Goal: Information Seeking & Learning: Learn about a topic

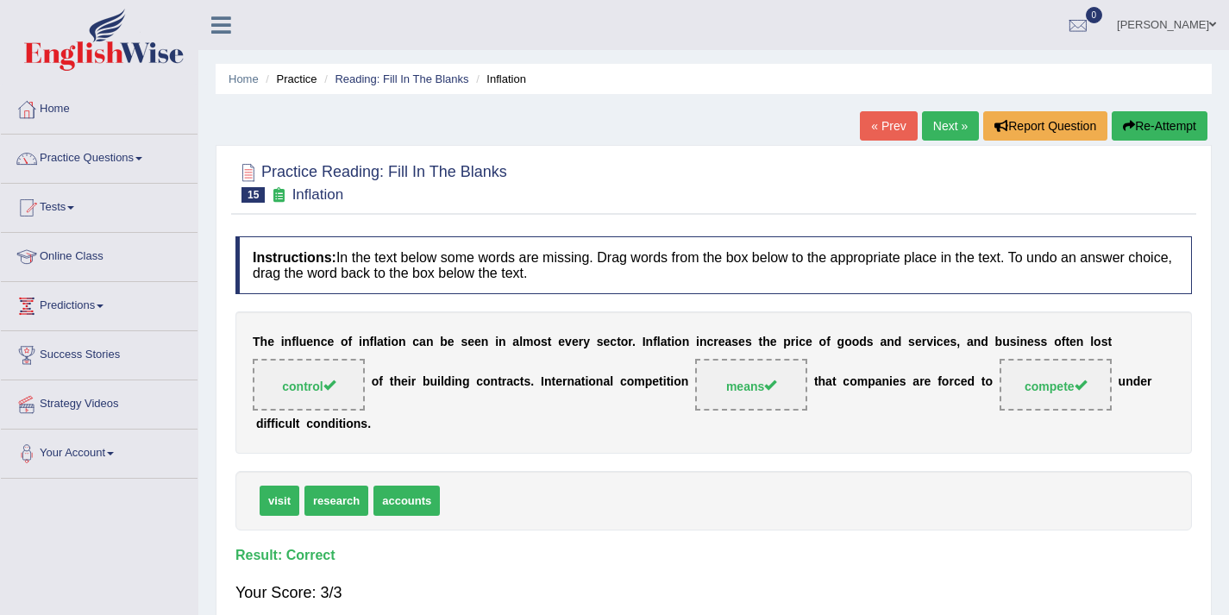
click at [938, 118] on link "Next »" at bounding box center [950, 125] width 57 height 29
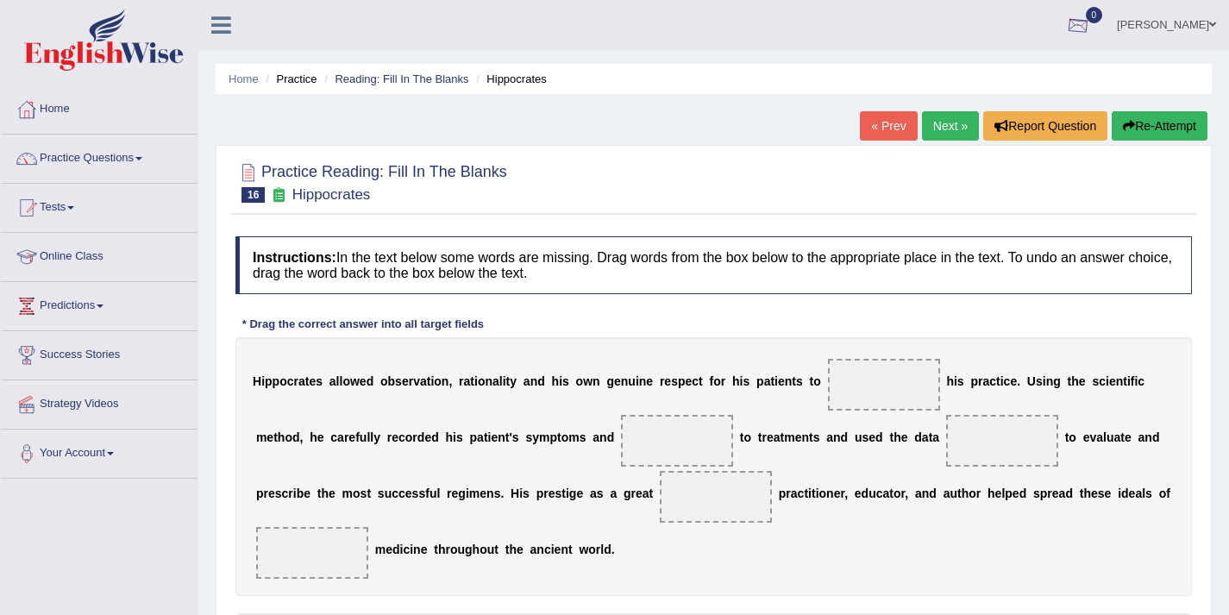
click at [1103, 11] on span "0" at bounding box center [1094, 15] width 17 height 16
click at [1003, 26] on ul "Jose Ruiz Toggle navigation Username: 0405346257 Access Type: Online Subscripti…" at bounding box center [869, 24] width 722 height 49
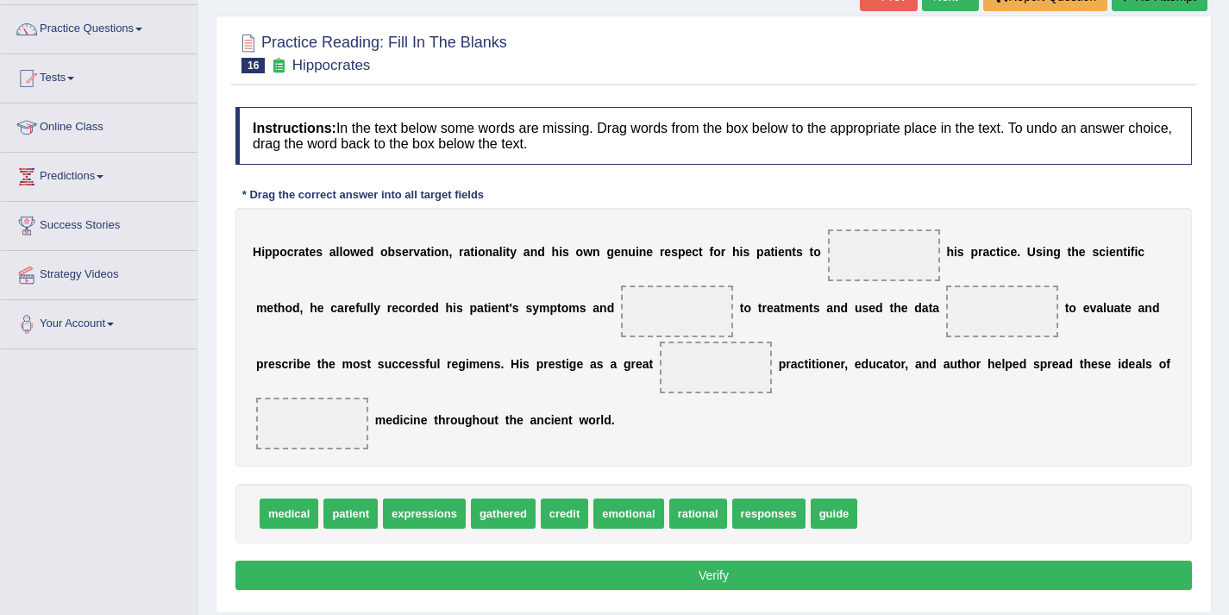
scroll to position [226, 0]
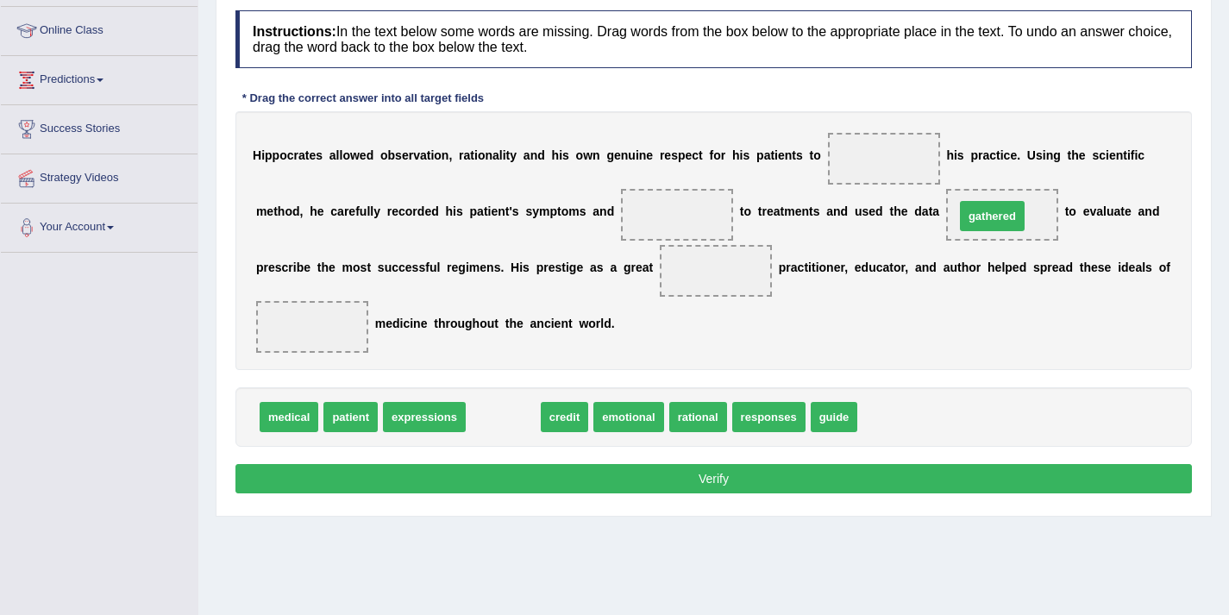
drag, startPoint x: 512, startPoint y: 413, endPoint x: 1004, endPoint y: 211, distance: 531.3
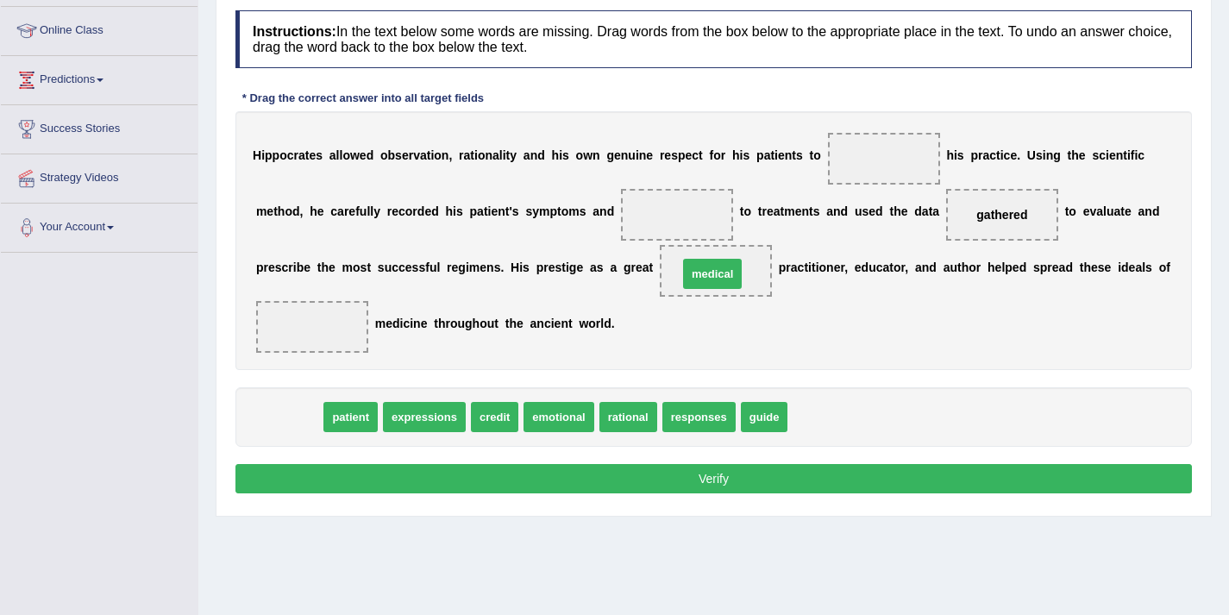
drag, startPoint x: 289, startPoint y: 420, endPoint x: 712, endPoint y: 277, distance: 446.9
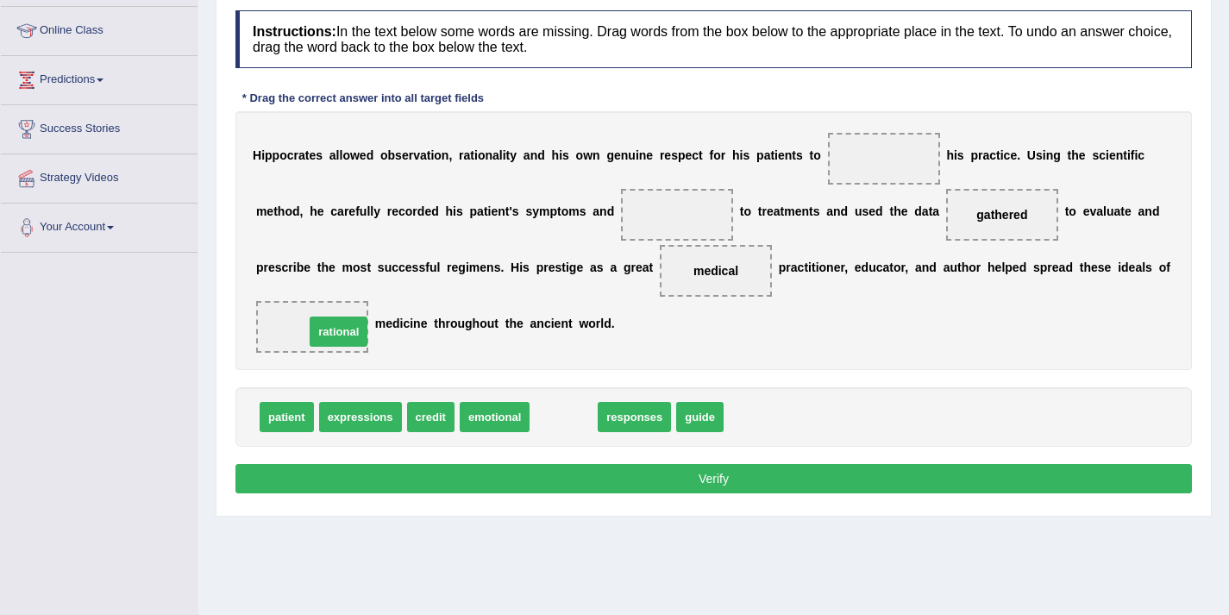
drag, startPoint x: 586, startPoint y: 415, endPoint x: 361, endPoint y: 329, distance: 240.7
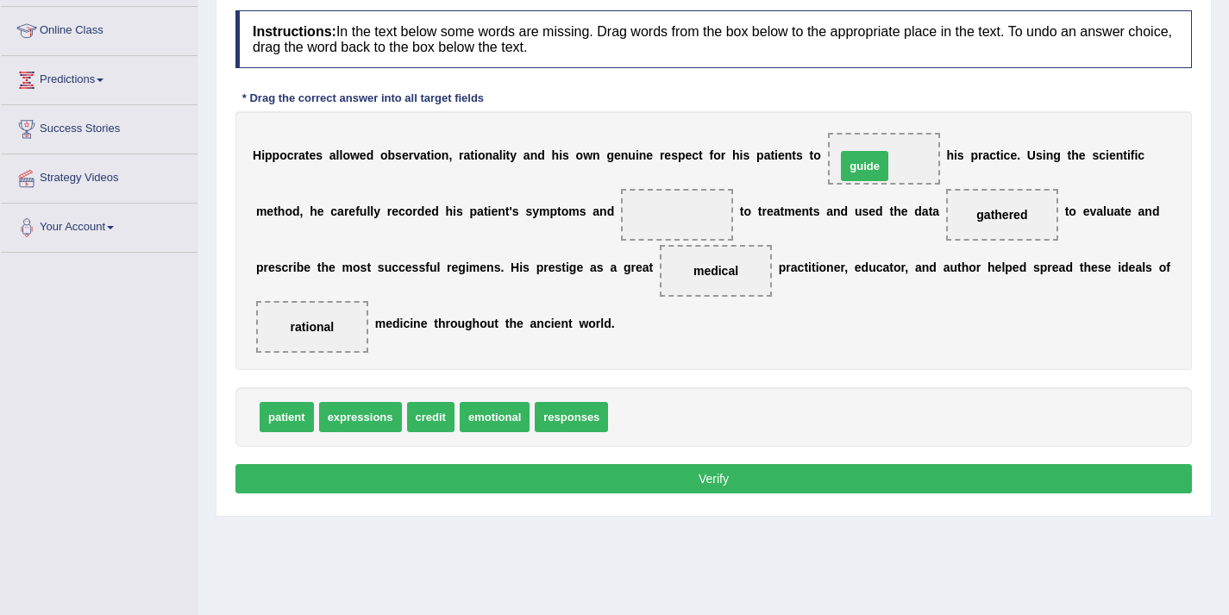
drag, startPoint x: 643, startPoint y: 417, endPoint x: 871, endPoint y: 166, distance: 338.8
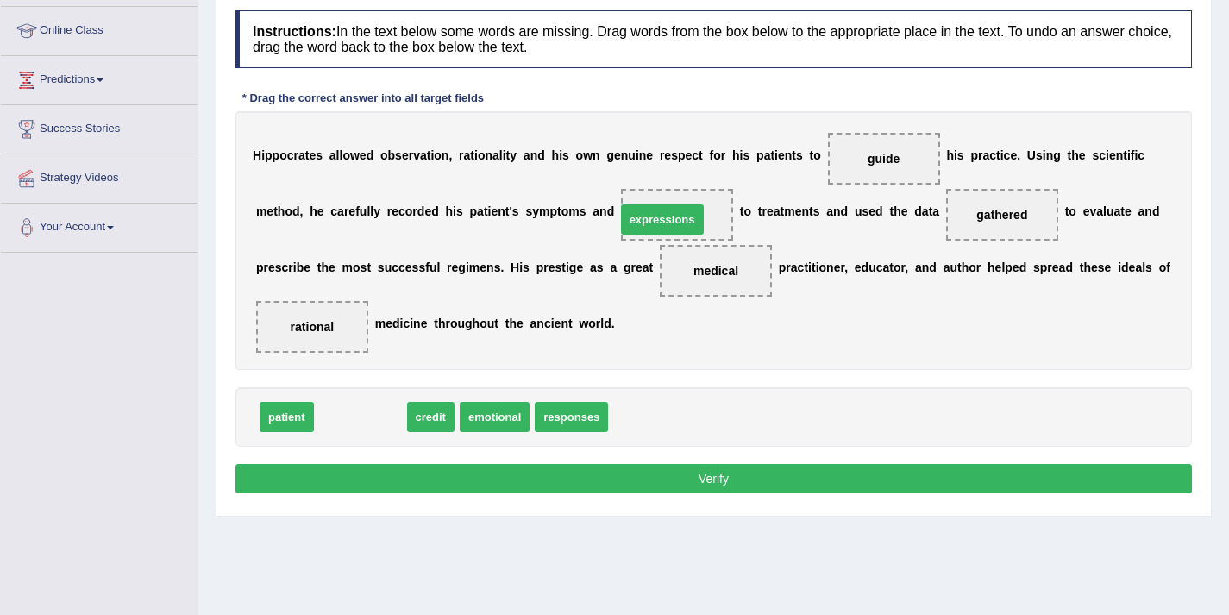
drag, startPoint x: 350, startPoint y: 412, endPoint x: 654, endPoint y: 211, distance: 364.7
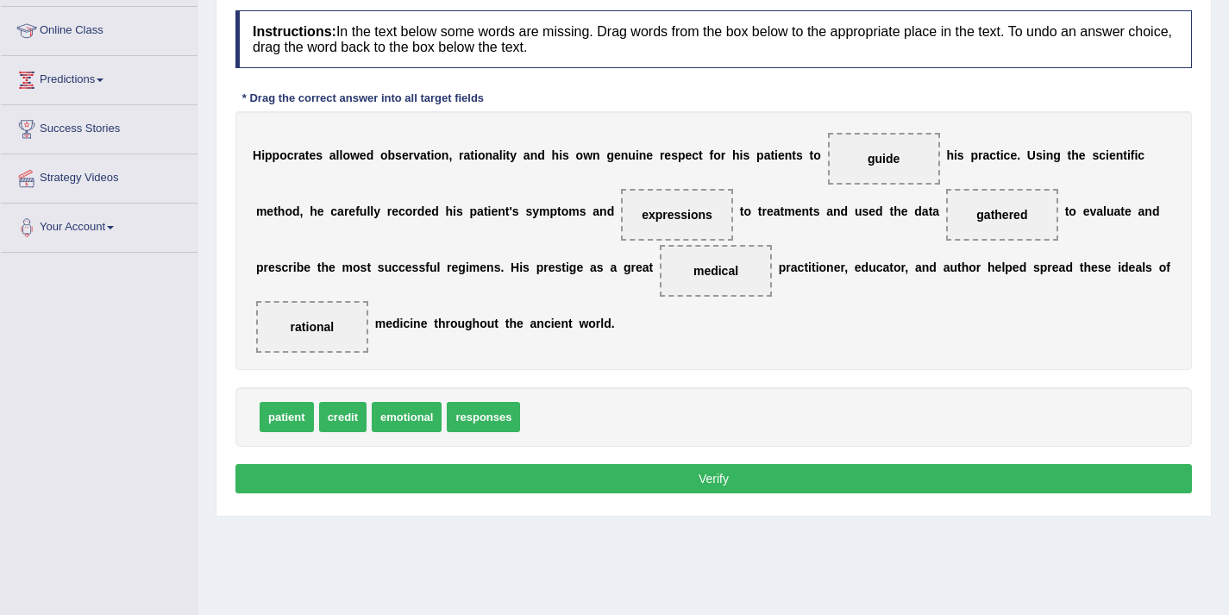
click at [673, 473] on button "Verify" at bounding box center [713, 478] width 956 height 29
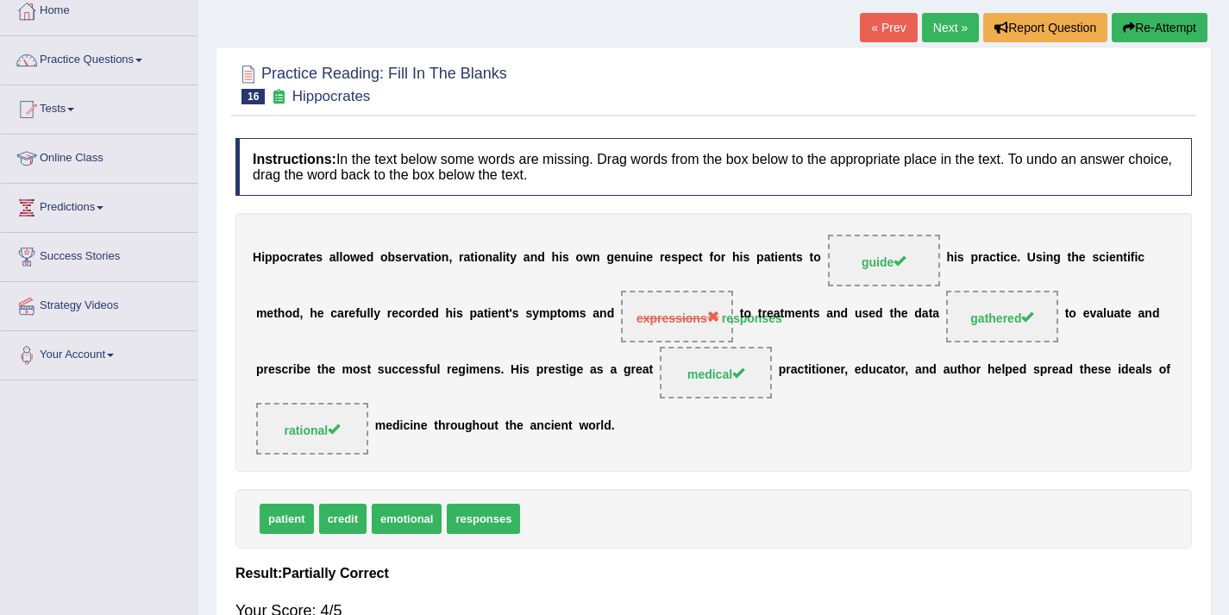
scroll to position [103, 0]
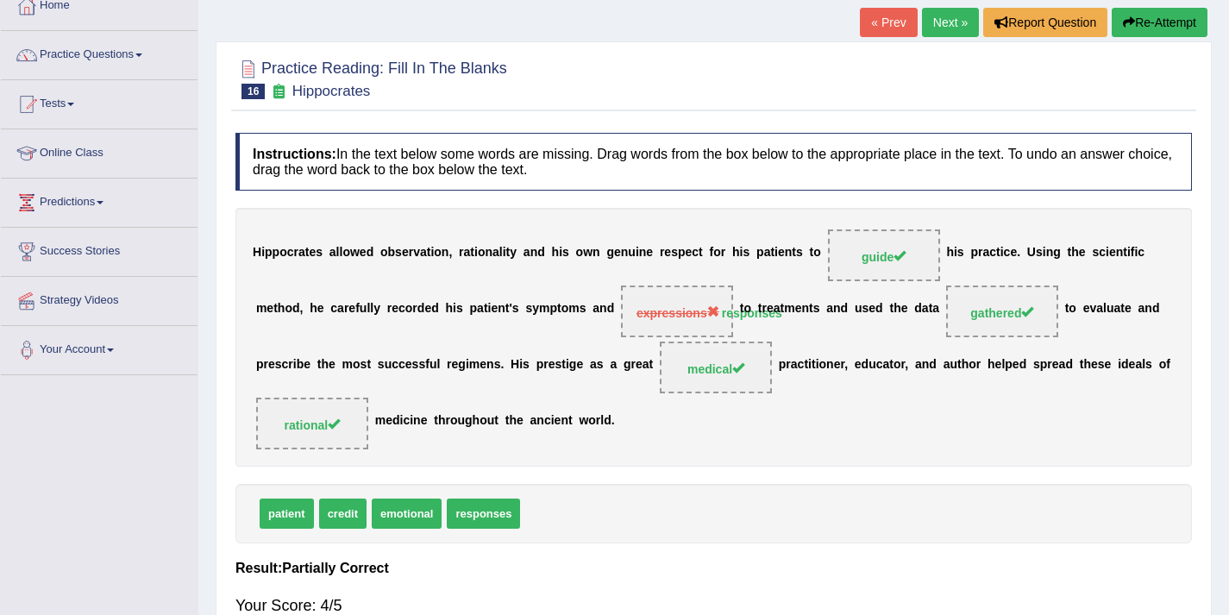
click at [948, 26] on link "Next »" at bounding box center [950, 22] width 57 height 29
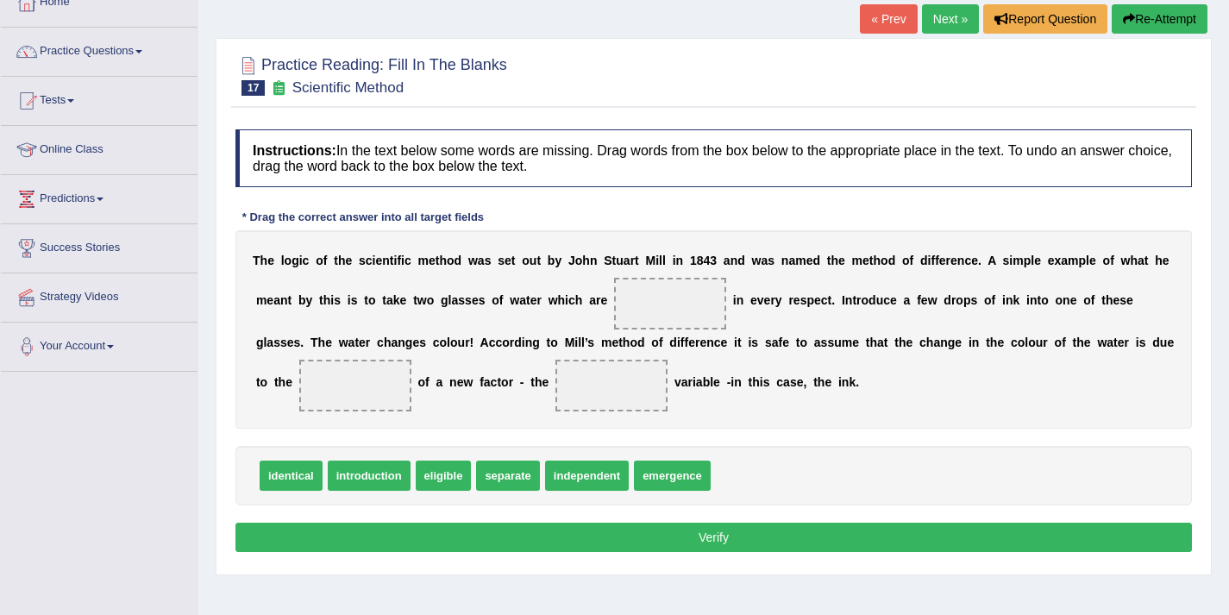
scroll to position [108, 0]
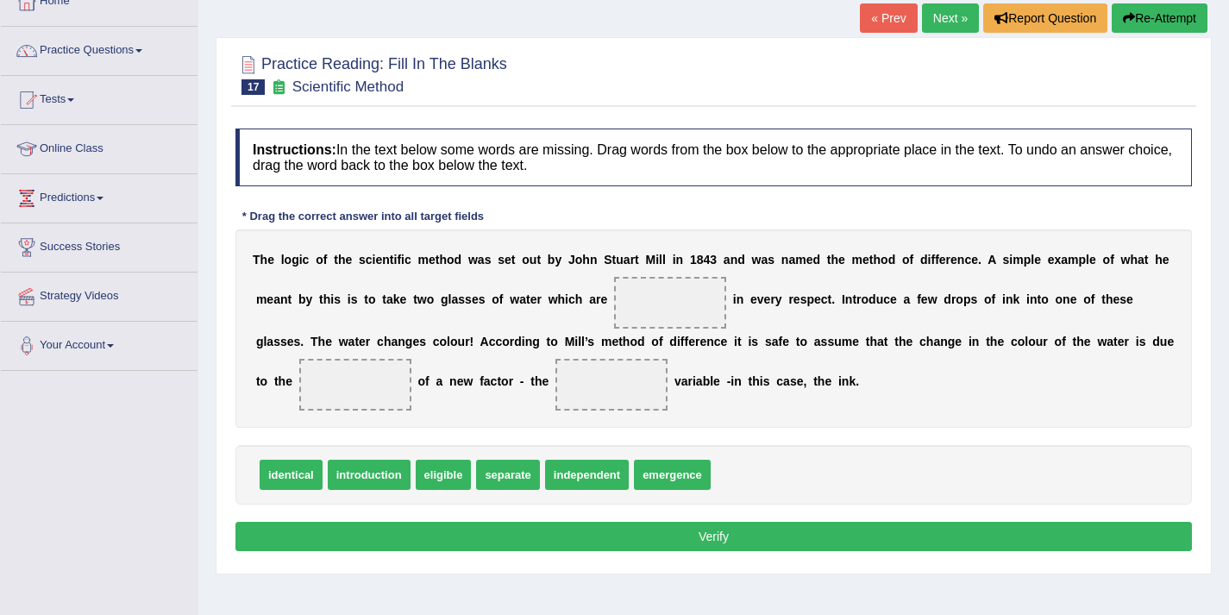
click at [316, 473] on span "identical" at bounding box center [291, 475] width 63 height 30
drag, startPoint x: 304, startPoint y: 474, endPoint x: 667, endPoint y: 313, distance: 397.2
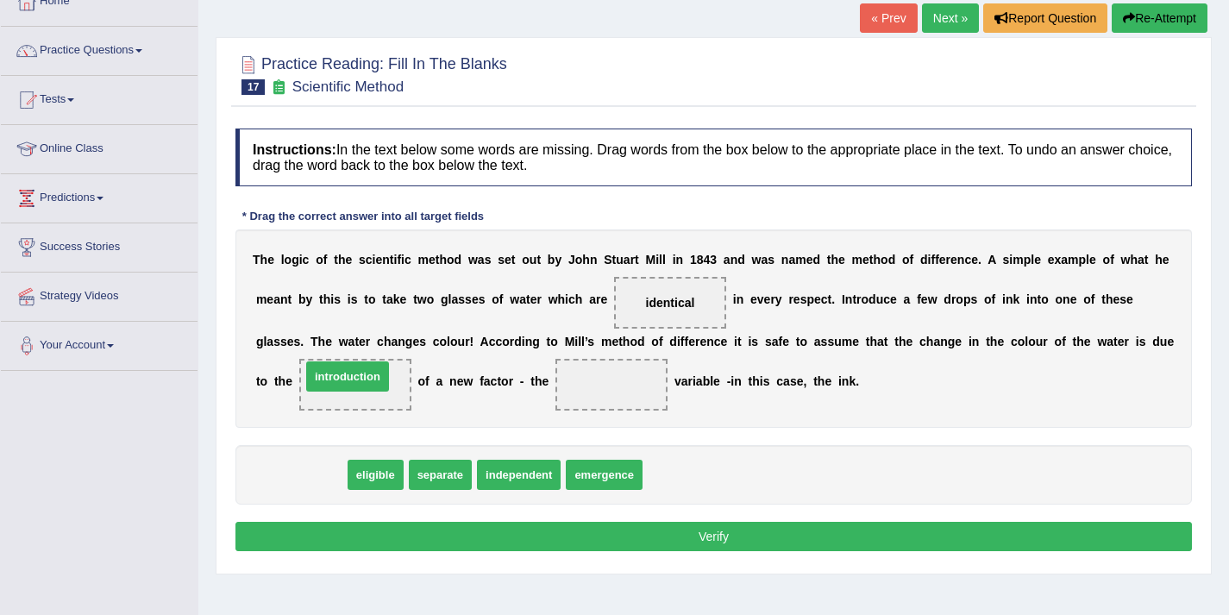
drag, startPoint x: 329, startPoint y: 477, endPoint x: 379, endPoint y: 372, distance: 115.7
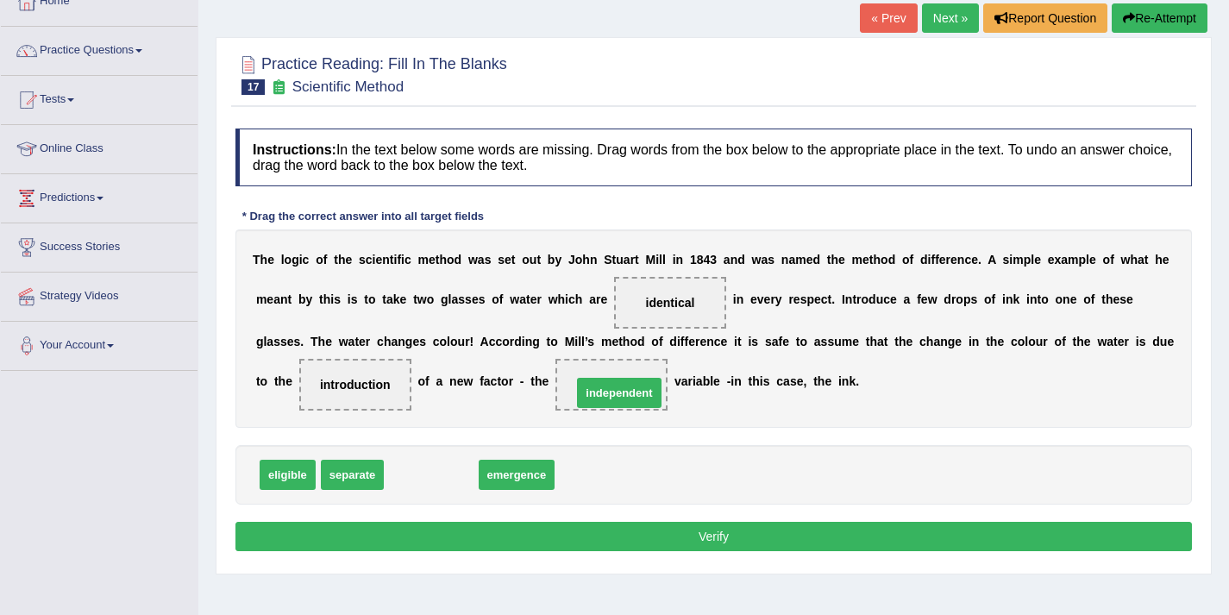
drag, startPoint x: 406, startPoint y: 480, endPoint x: 594, endPoint y: 398, distance: 205.0
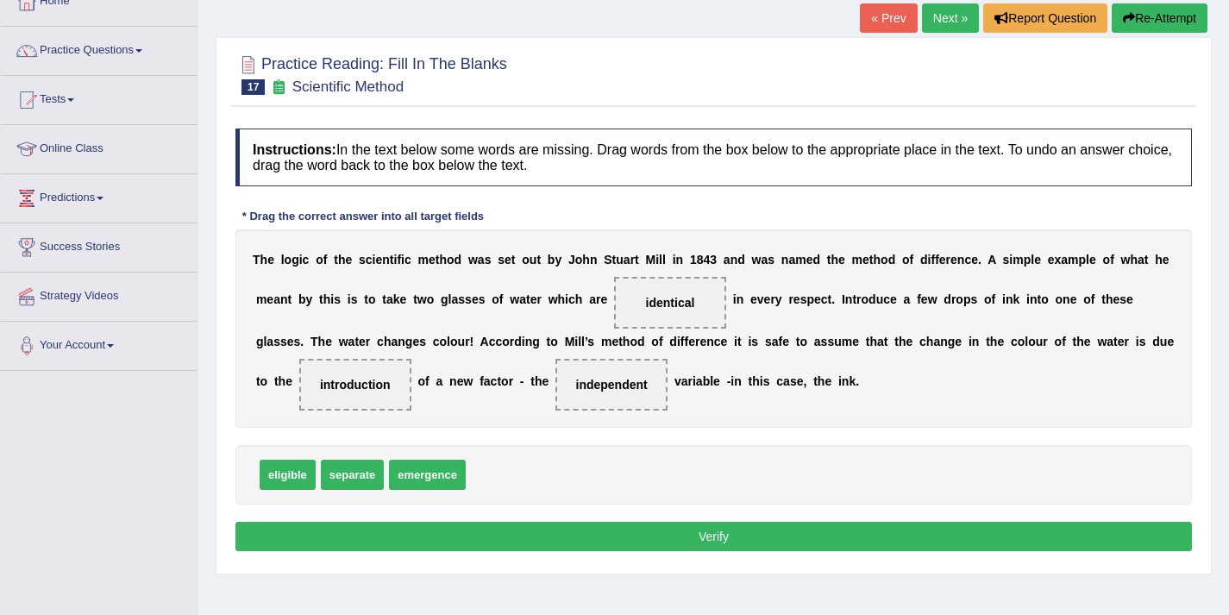
click at [613, 547] on button "Verify" at bounding box center [713, 536] width 956 height 29
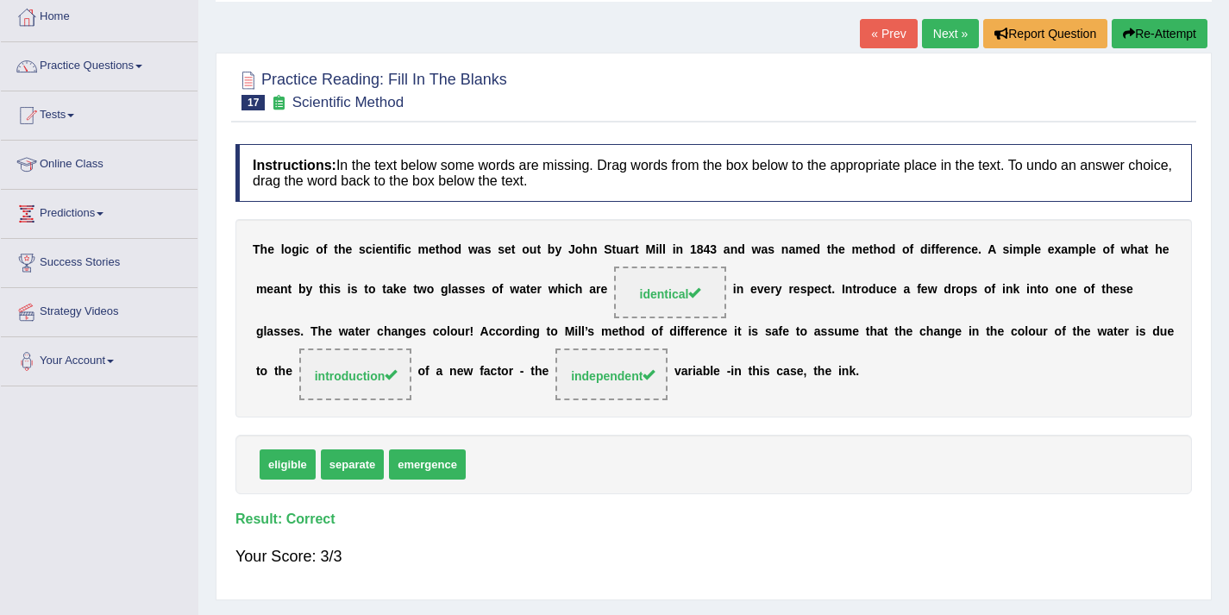
scroll to position [91, 0]
click at [928, 41] on link "Next »" at bounding box center [950, 34] width 57 height 29
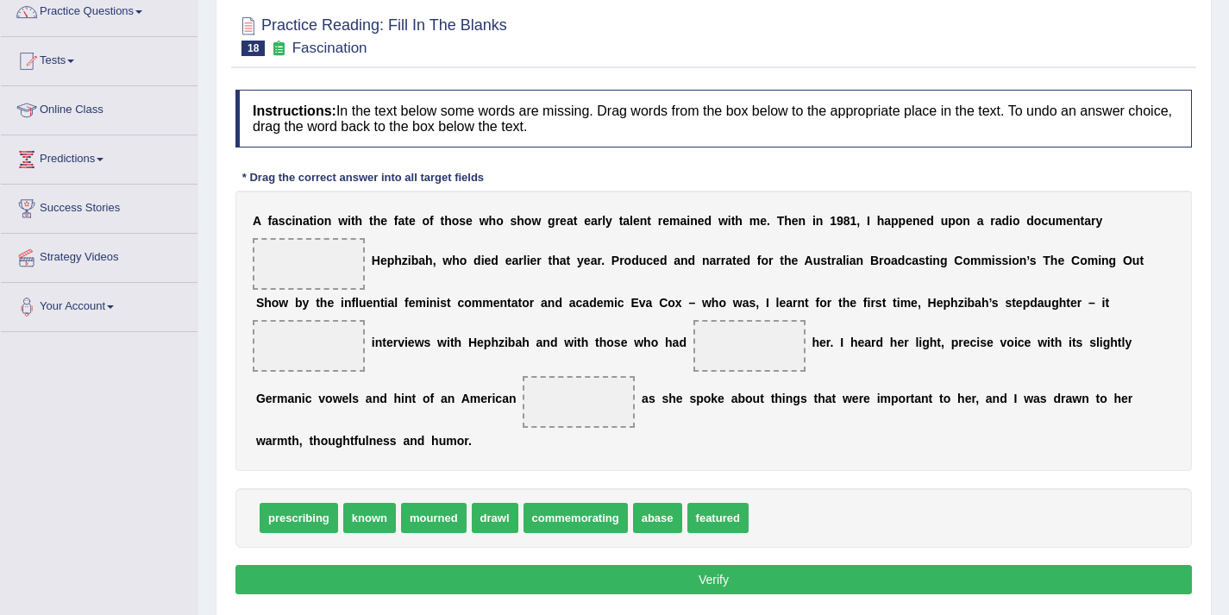
scroll to position [172, 0]
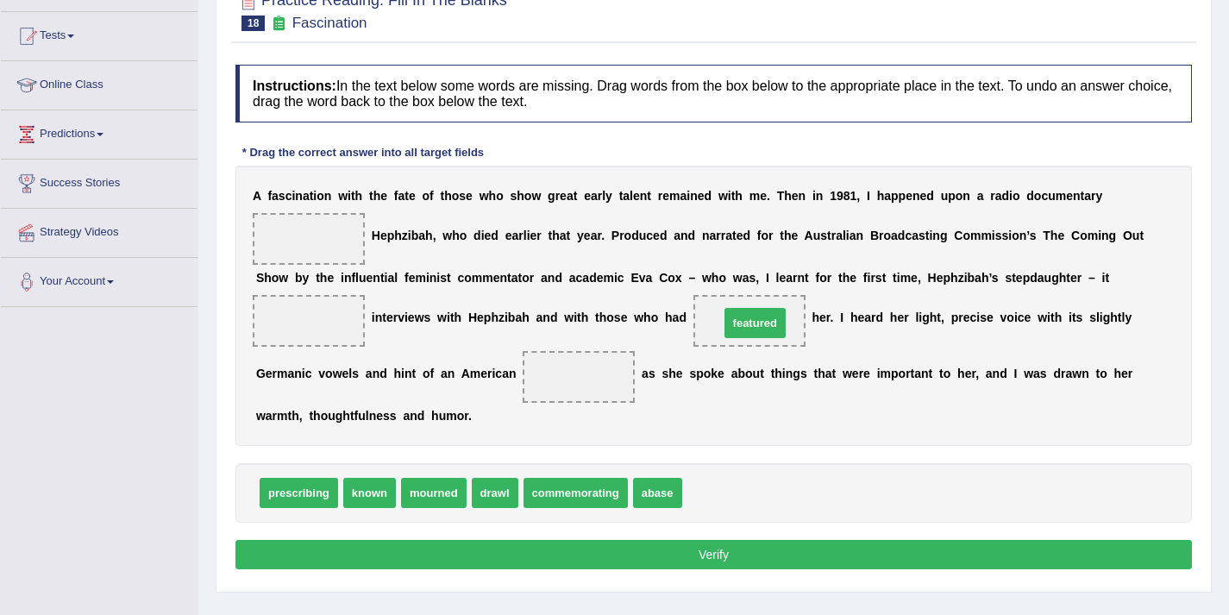
drag, startPoint x: 704, startPoint y: 494, endPoint x: 741, endPoint y: 324, distance: 173.7
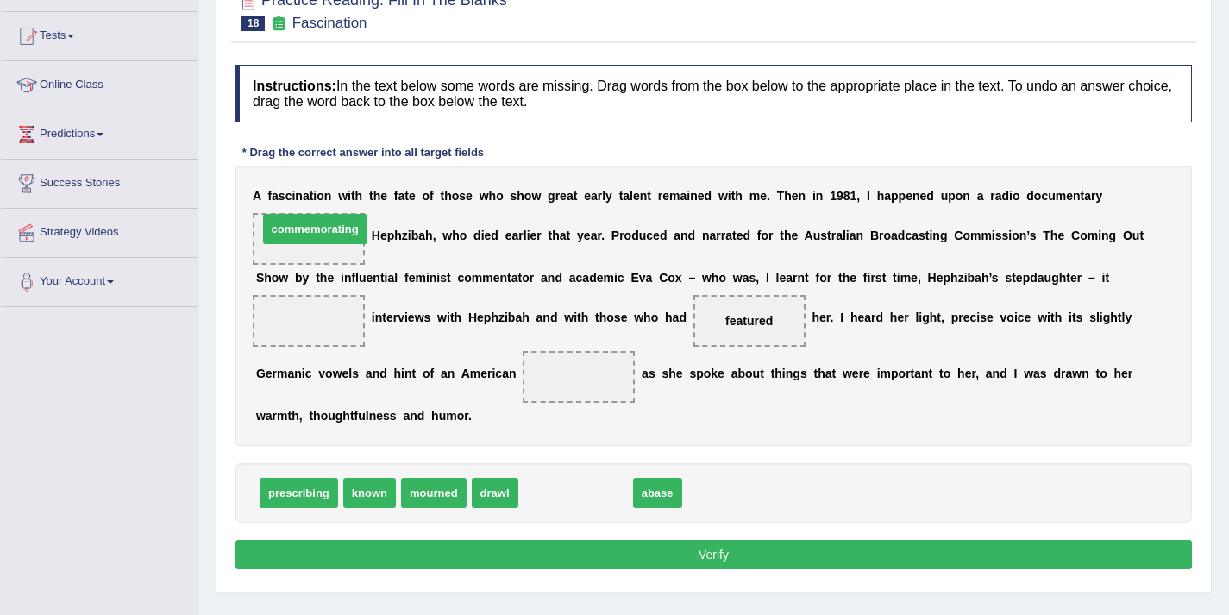
drag, startPoint x: 554, startPoint y: 501, endPoint x: 294, endPoint y: 237, distance: 370.7
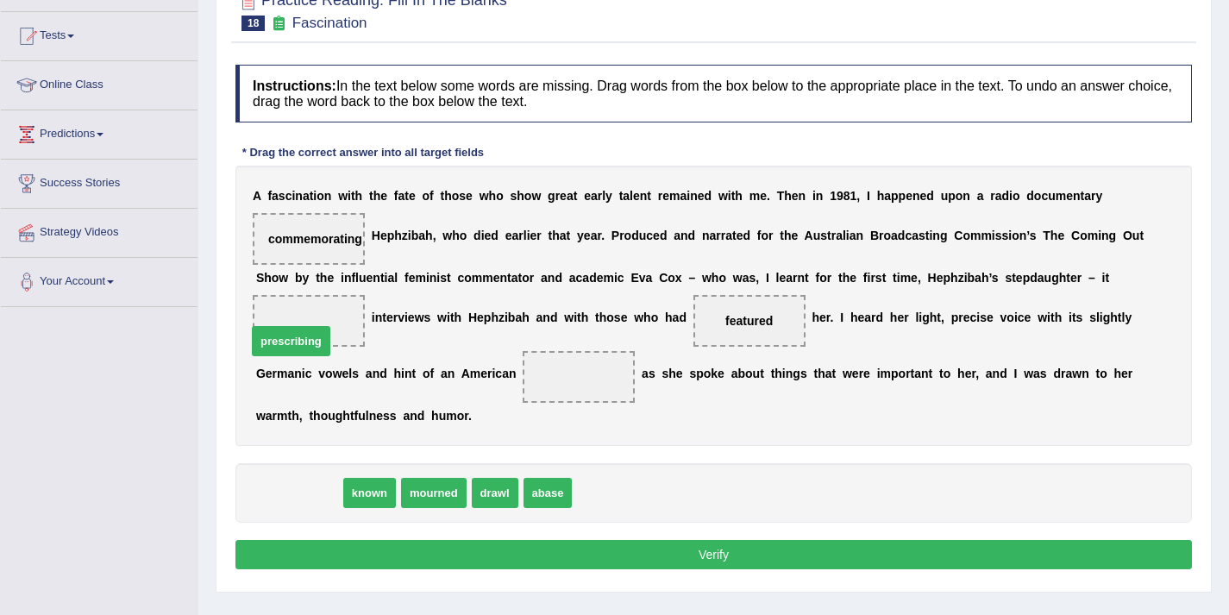
drag, startPoint x: 312, startPoint y: 493, endPoint x: 305, endPoint y: 336, distance: 157.1
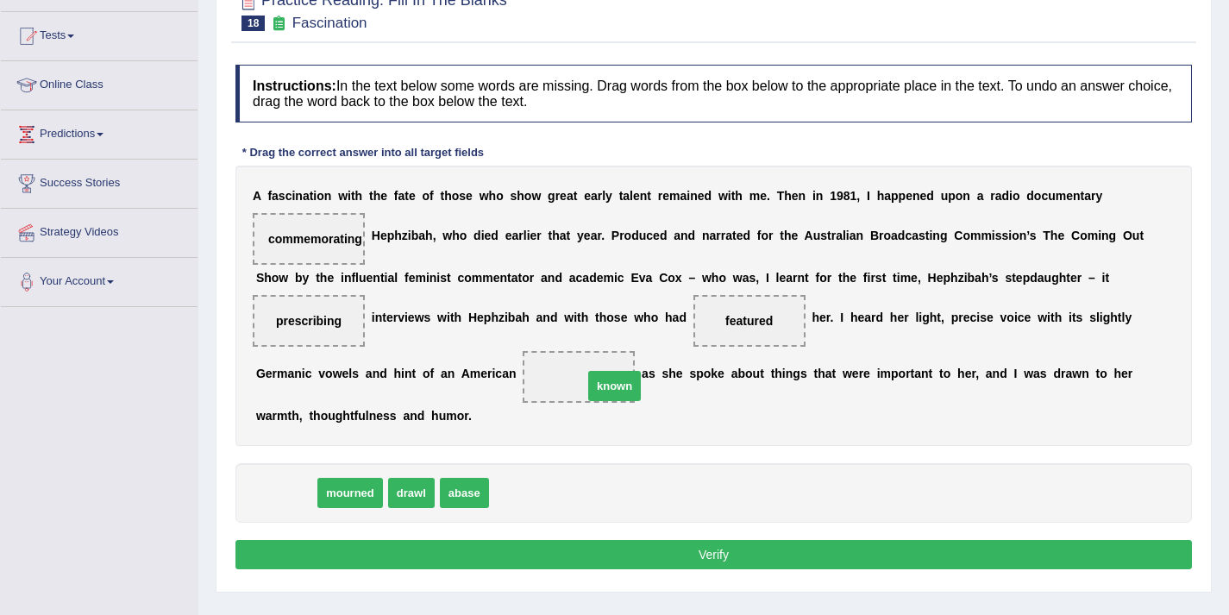
drag, startPoint x: 282, startPoint y: 490, endPoint x: 608, endPoint y: 378, distance: 344.7
click at [722, 554] on button "Verify" at bounding box center [713, 554] width 956 height 29
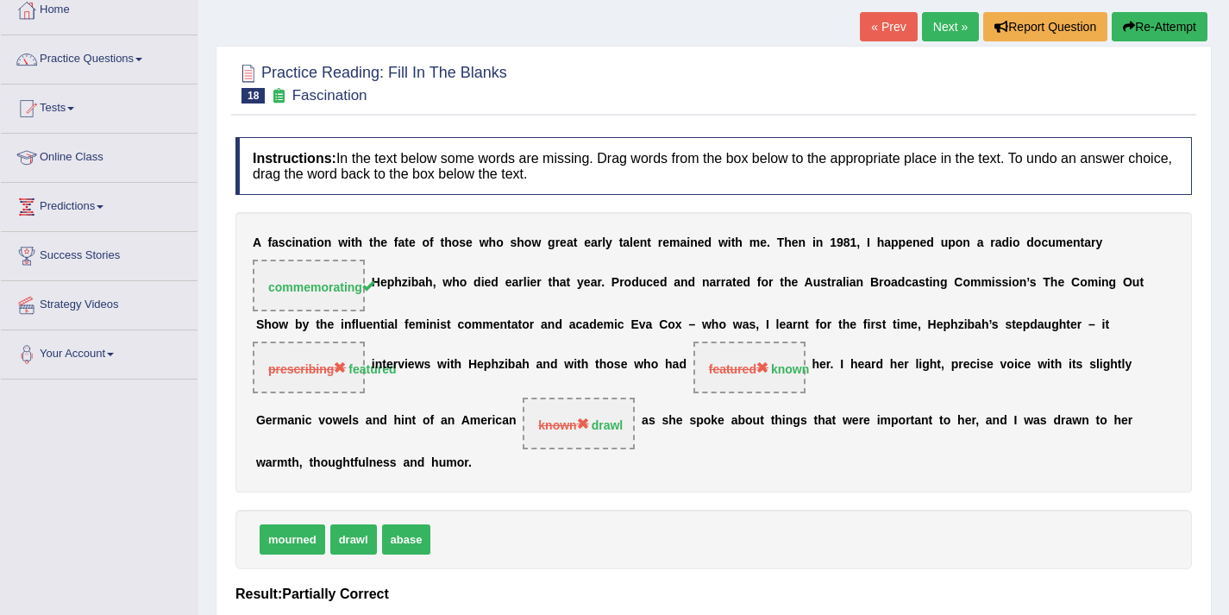
scroll to position [0, 0]
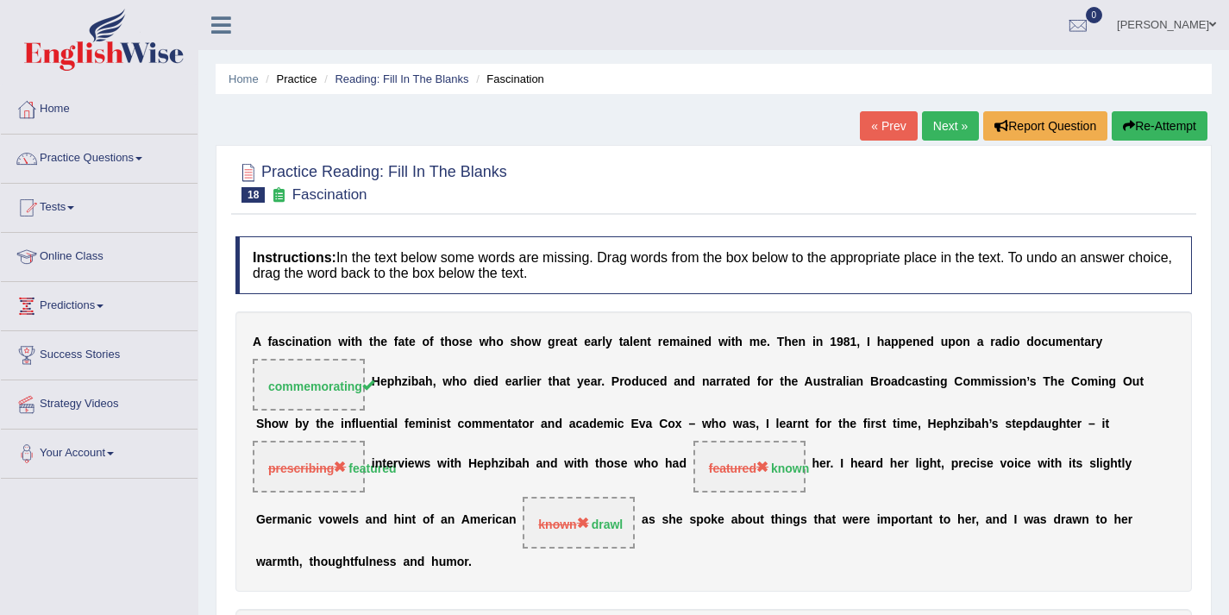
click at [927, 121] on link "Next »" at bounding box center [950, 125] width 57 height 29
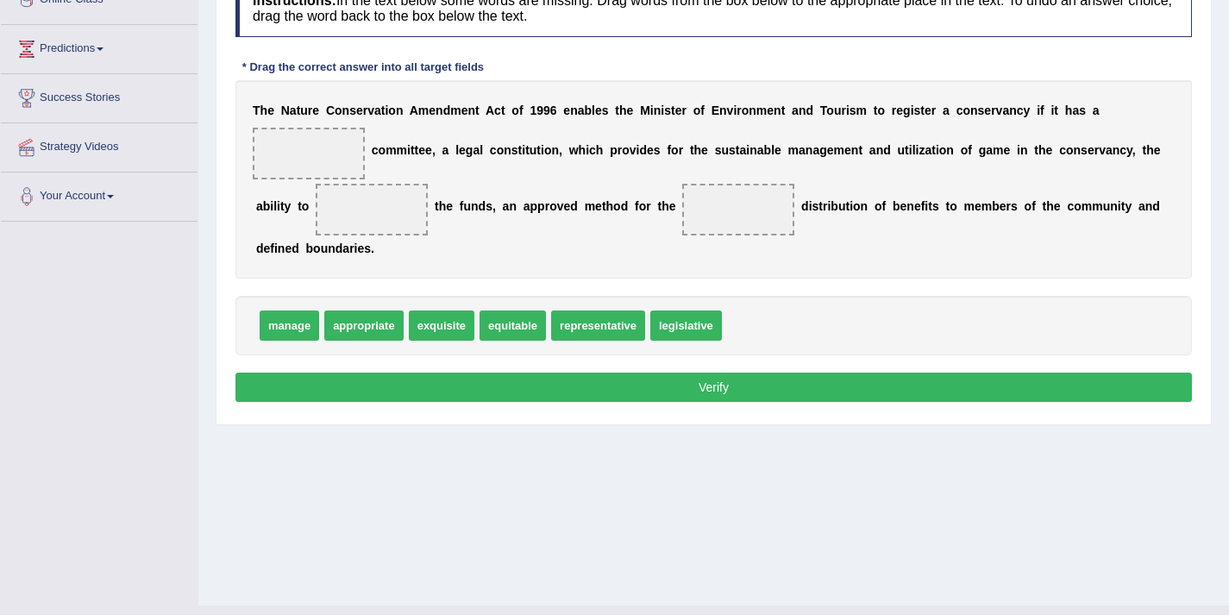
scroll to position [239, 0]
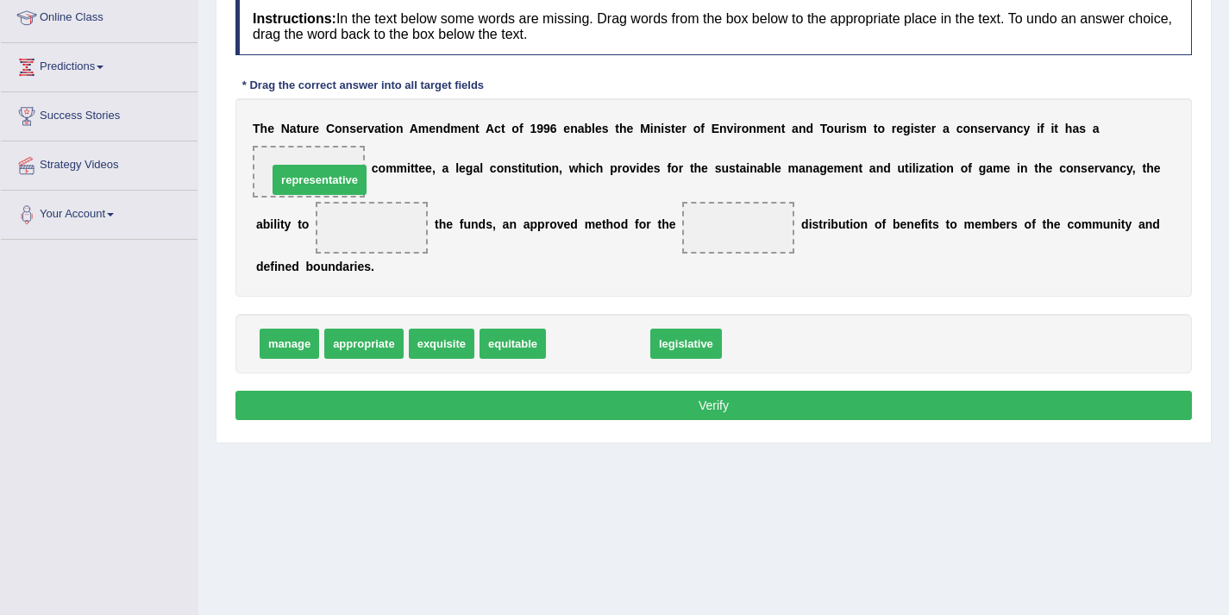
drag, startPoint x: 585, startPoint y: 347, endPoint x: 306, endPoint y: 184, distance: 323.1
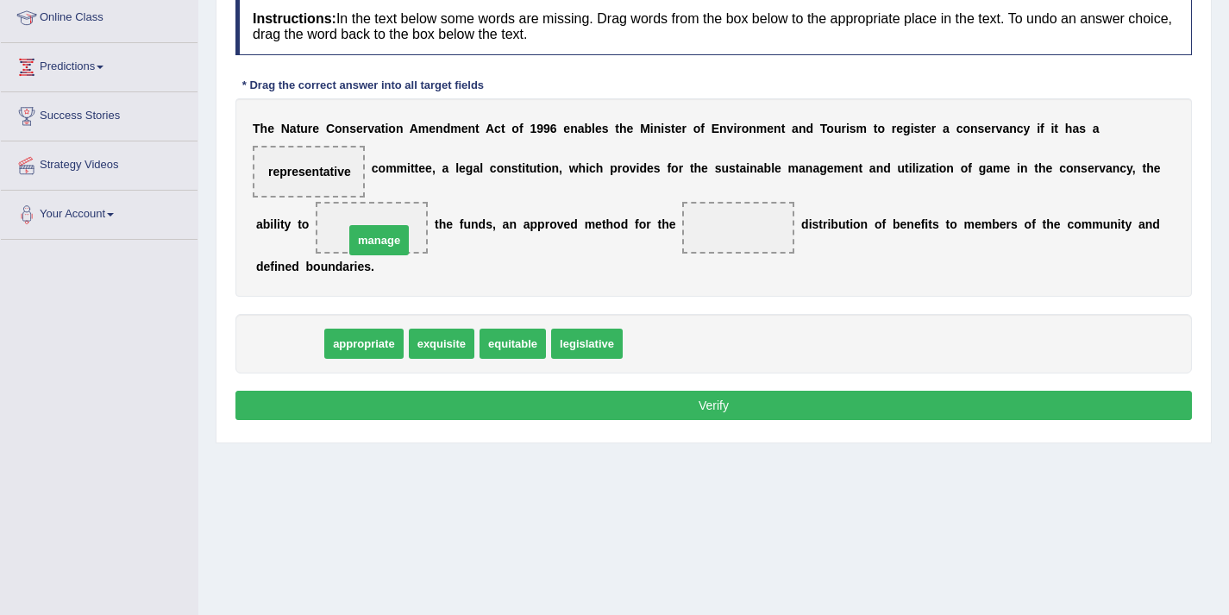
drag, startPoint x: 279, startPoint y: 349, endPoint x: 377, endPoint y: 236, distance: 149.7
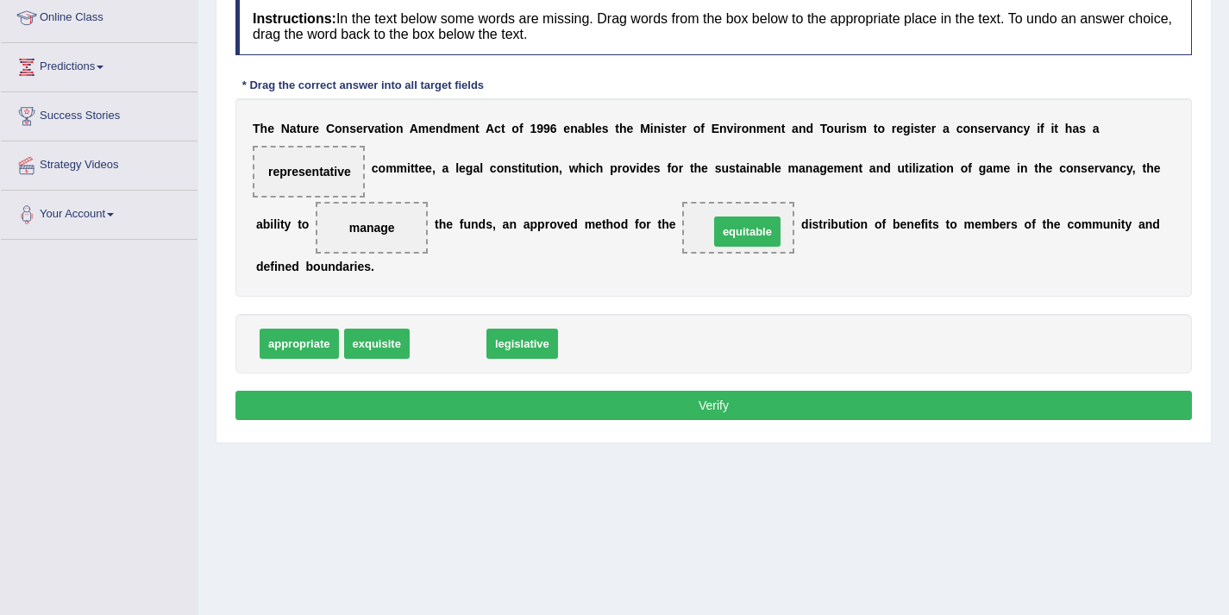
drag, startPoint x: 445, startPoint y: 353, endPoint x: 744, endPoint y: 241, distance: 319.5
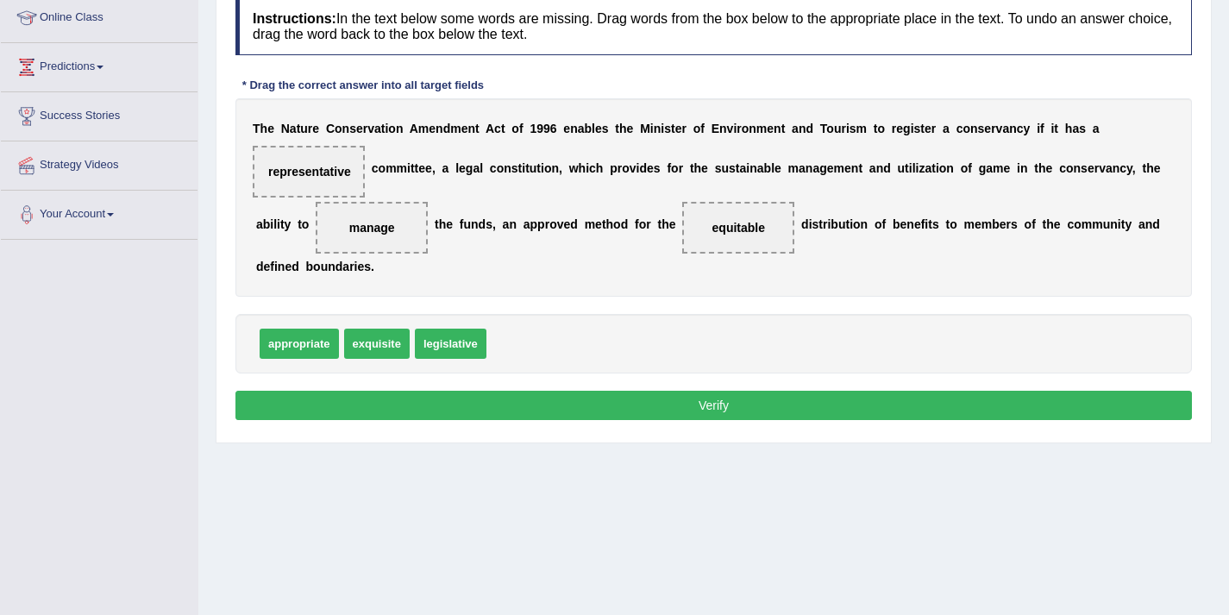
click at [625, 403] on button "Verify" at bounding box center [713, 405] width 956 height 29
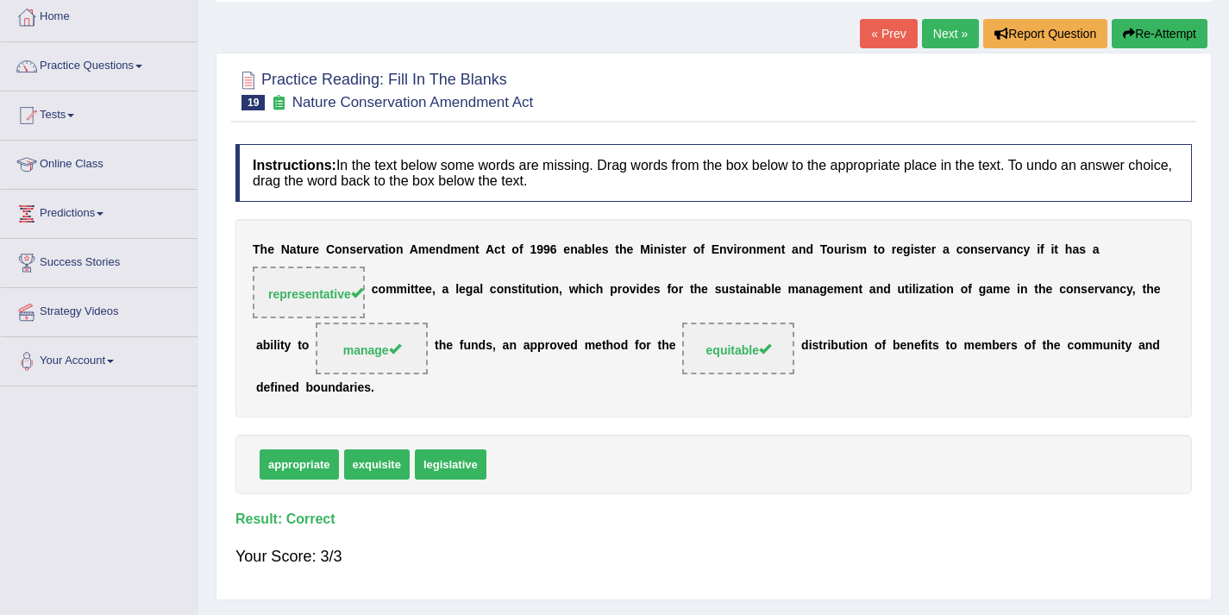
scroll to position [91, 0]
click at [117, 53] on link "Practice Questions" at bounding box center [99, 64] width 197 height 43
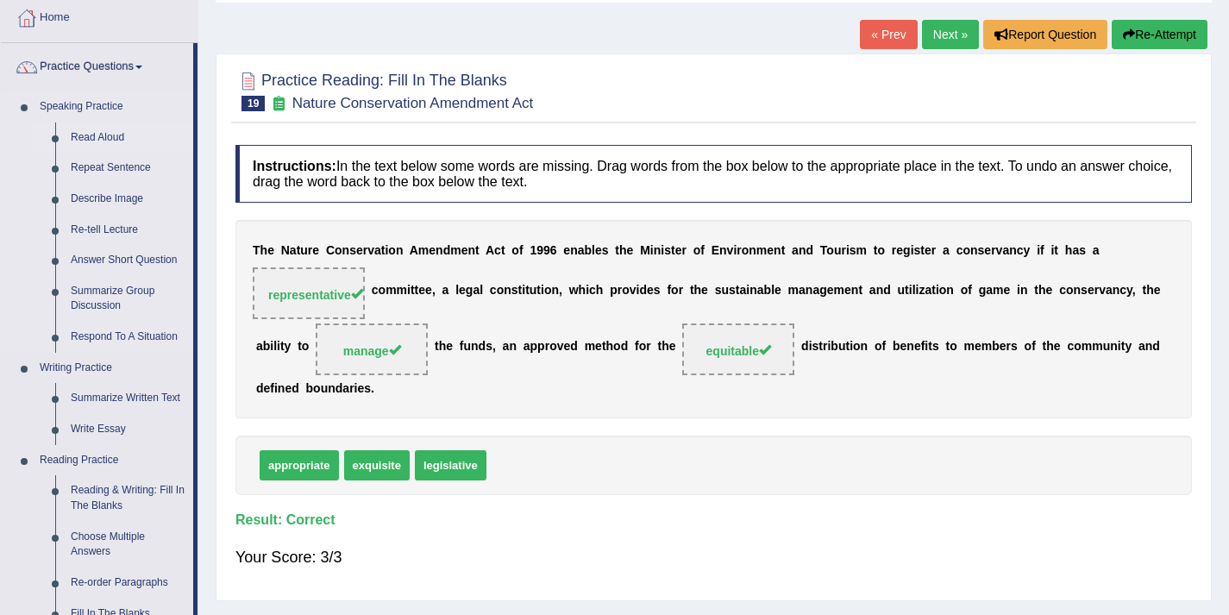
click at [119, 139] on link "Read Aloud" at bounding box center [128, 137] width 130 height 31
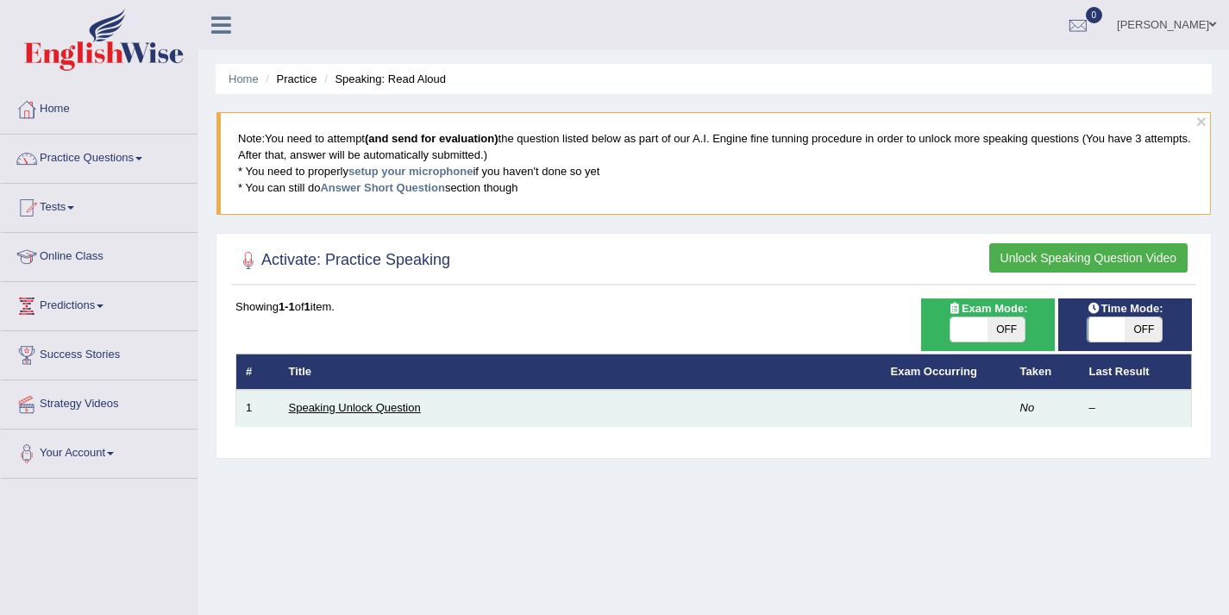
click at [374, 411] on link "Speaking Unlock Question" at bounding box center [355, 407] width 132 height 13
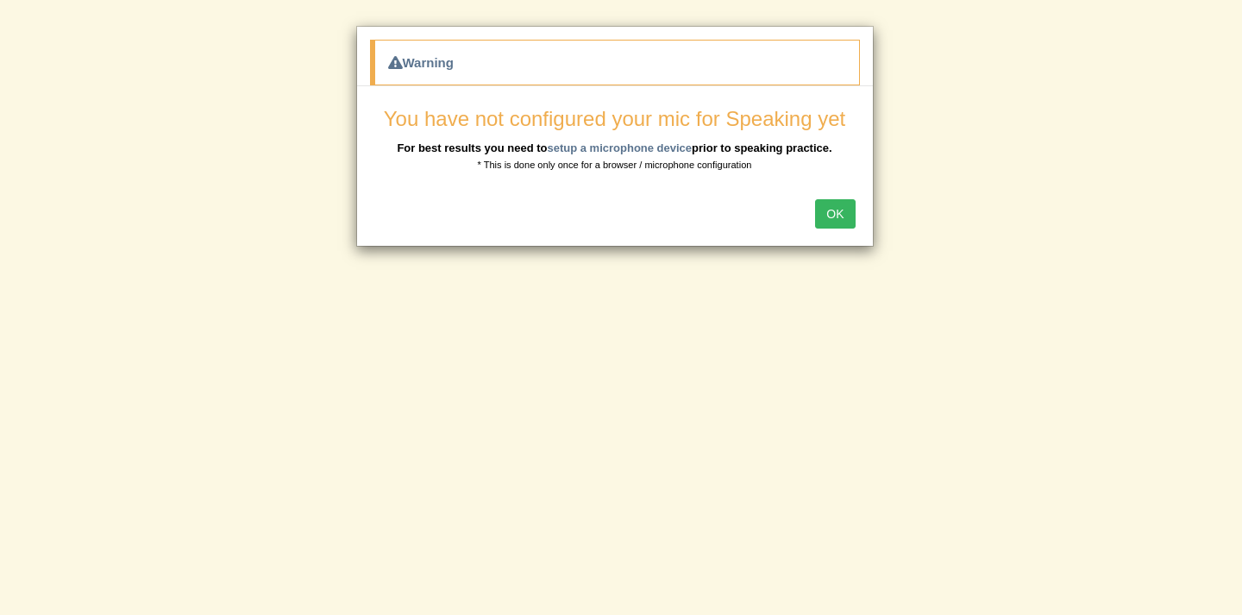
click at [837, 218] on button "OK" at bounding box center [835, 213] width 40 height 29
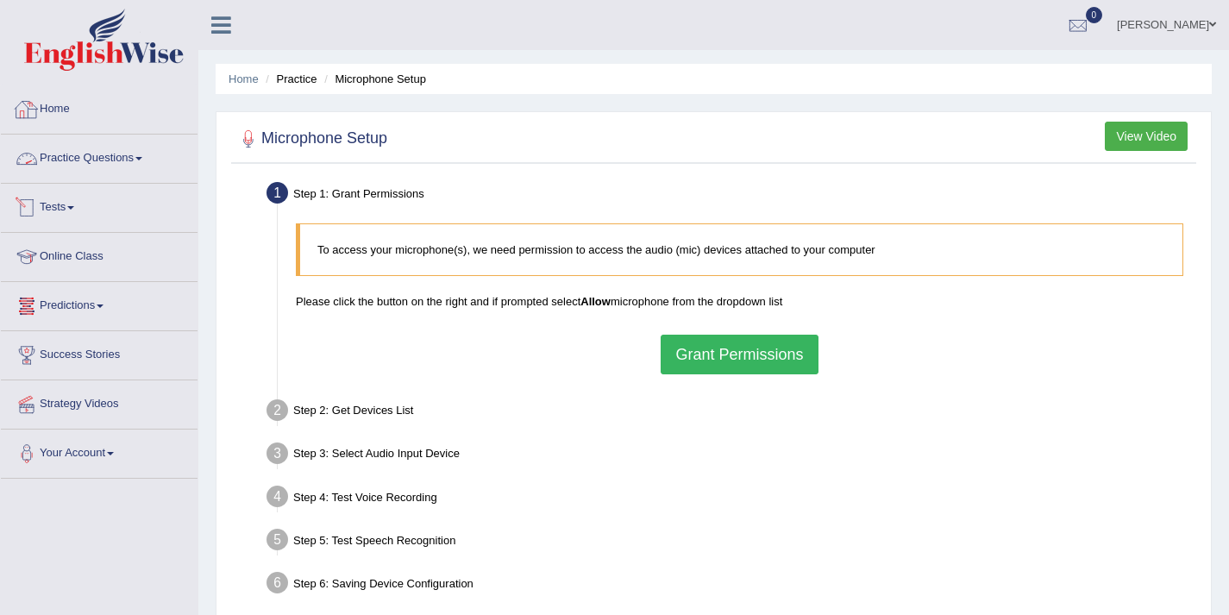
click at [80, 159] on link "Practice Questions" at bounding box center [99, 156] width 197 height 43
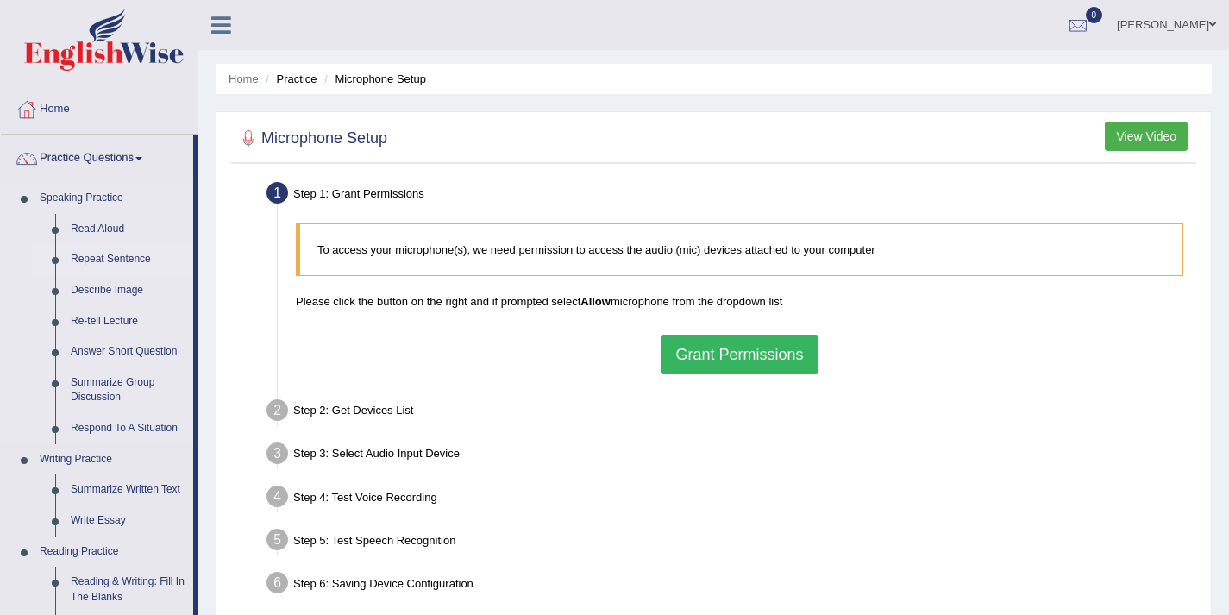
click at [108, 260] on link "Repeat Sentence" at bounding box center [128, 259] width 130 height 31
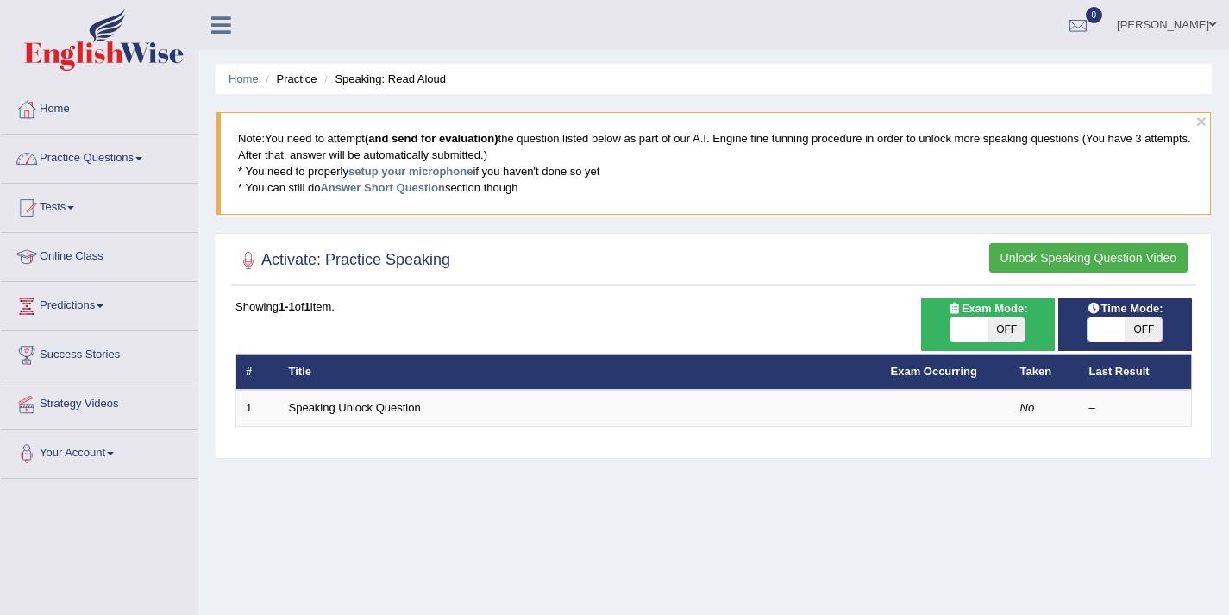
click at [91, 156] on link "Practice Questions" at bounding box center [99, 156] width 197 height 43
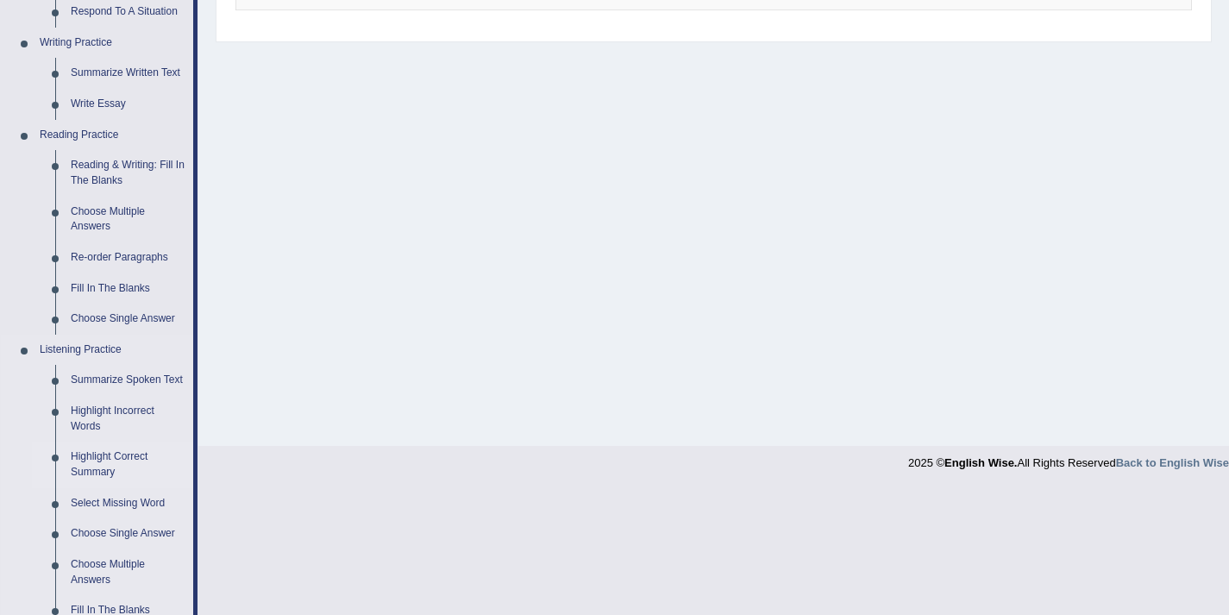
scroll to position [339, 0]
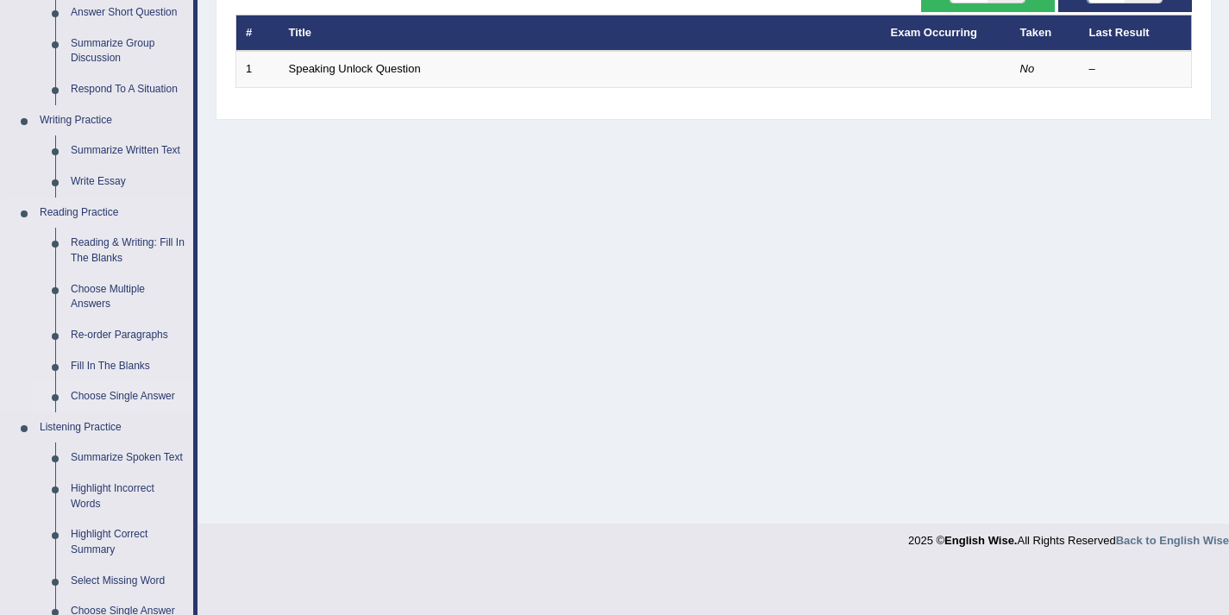
click at [125, 394] on link "Choose Single Answer" at bounding box center [128, 396] width 130 height 31
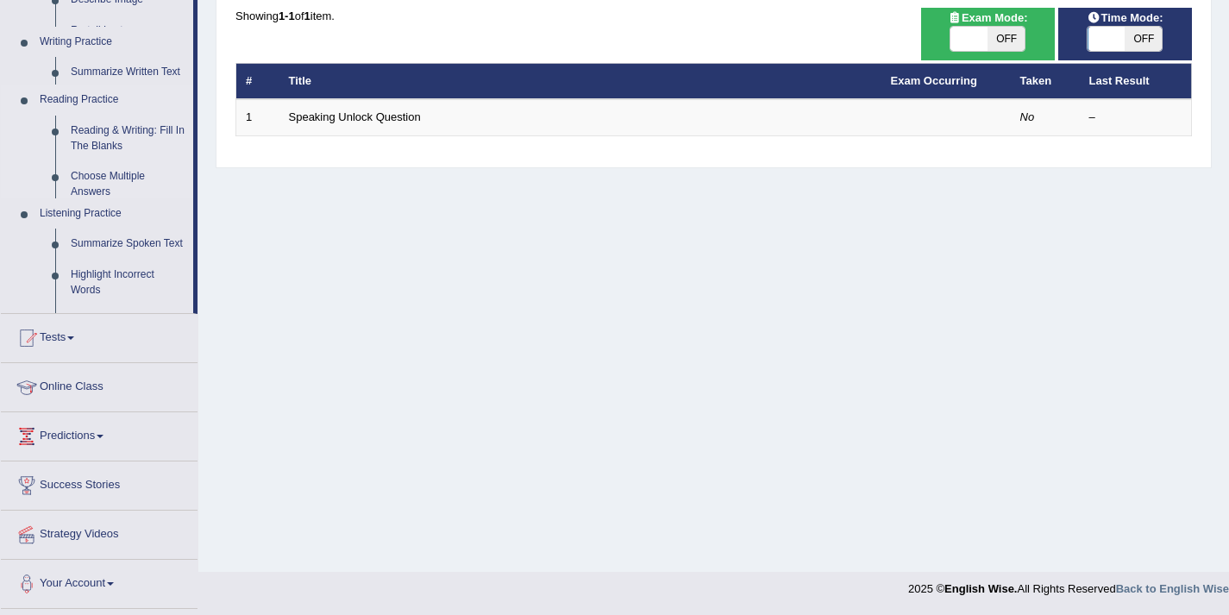
scroll to position [291, 0]
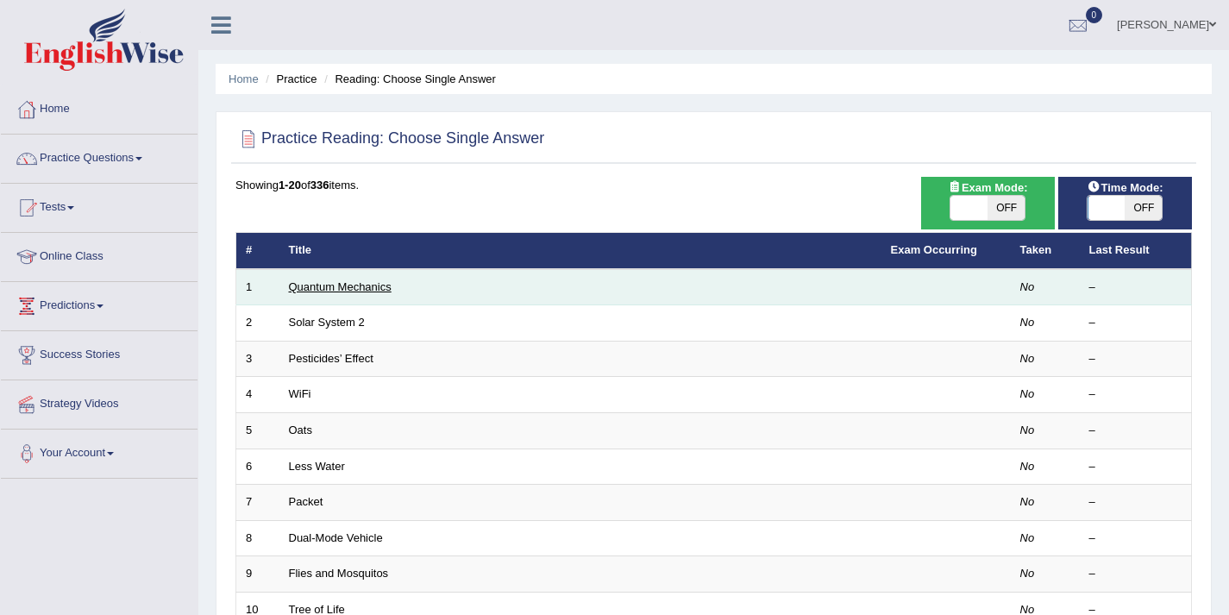
click at [334, 292] on link "Quantum Mechanics" at bounding box center [340, 286] width 103 height 13
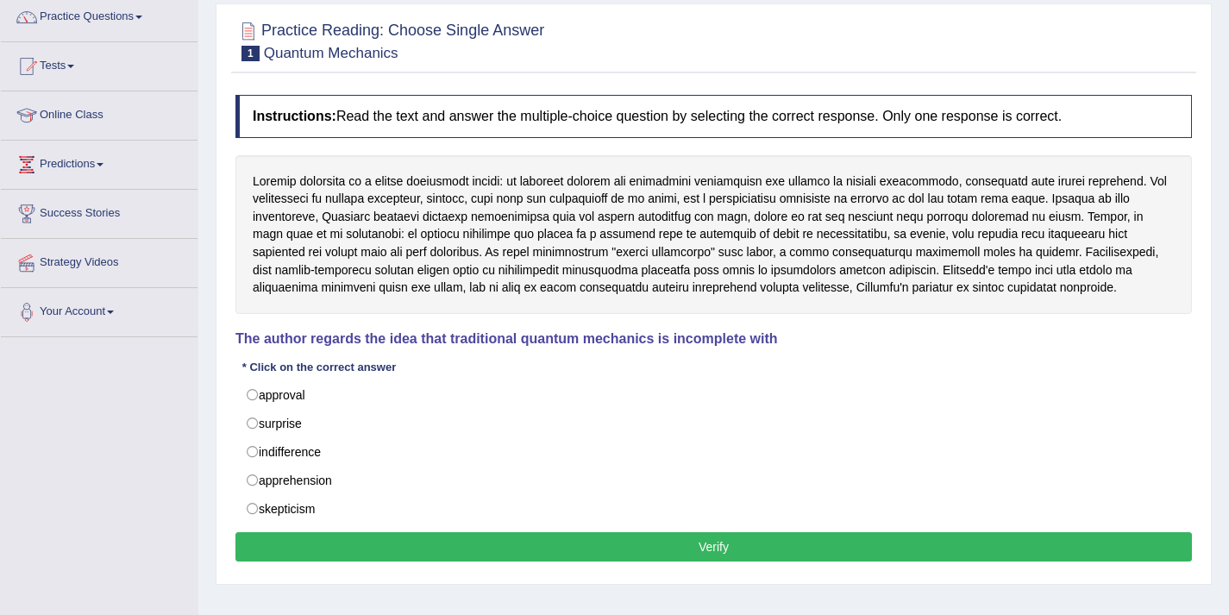
scroll to position [153, 0]
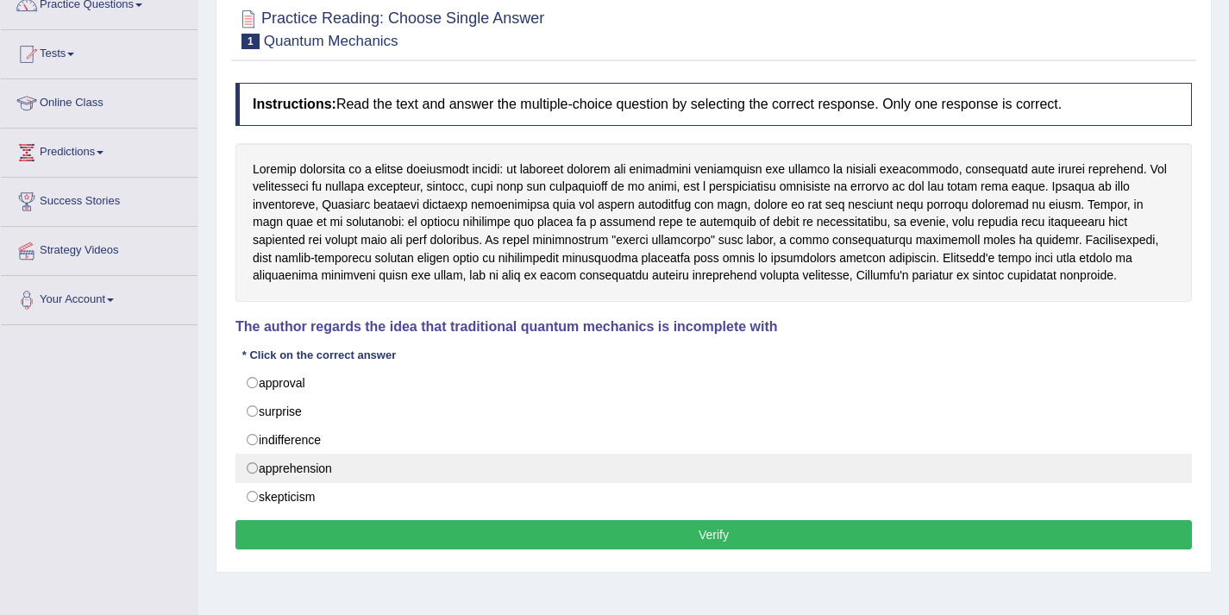
click at [384, 464] on label "apprehension" at bounding box center [713, 468] width 956 height 29
radio input "true"
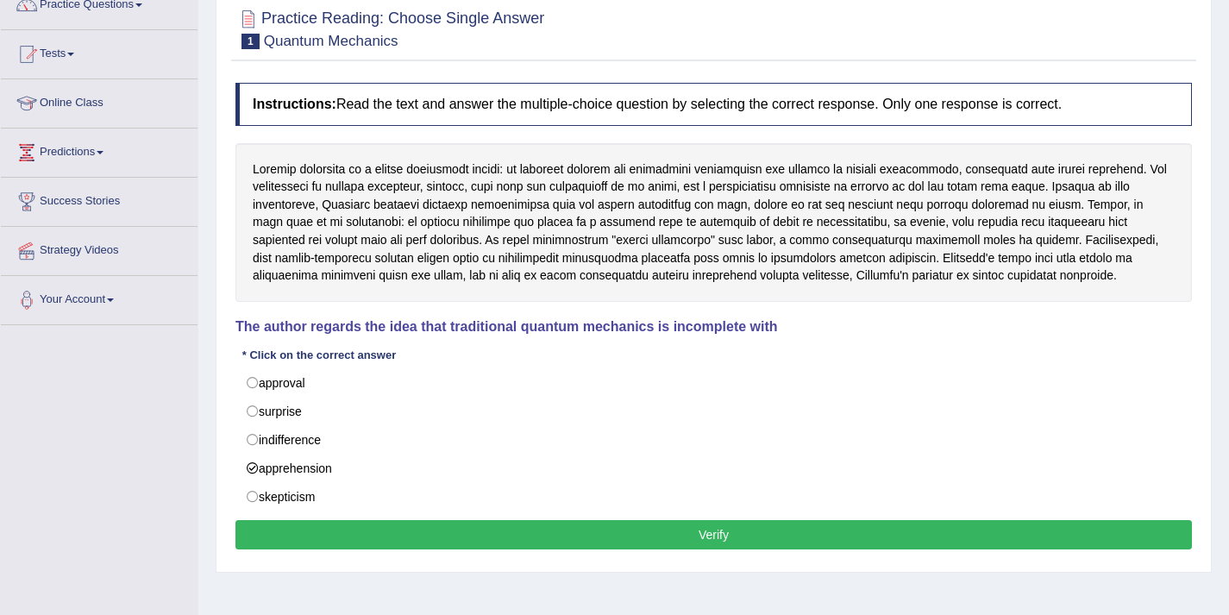
click at [493, 534] on button "Verify" at bounding box center [713, 534] width 956 height 29
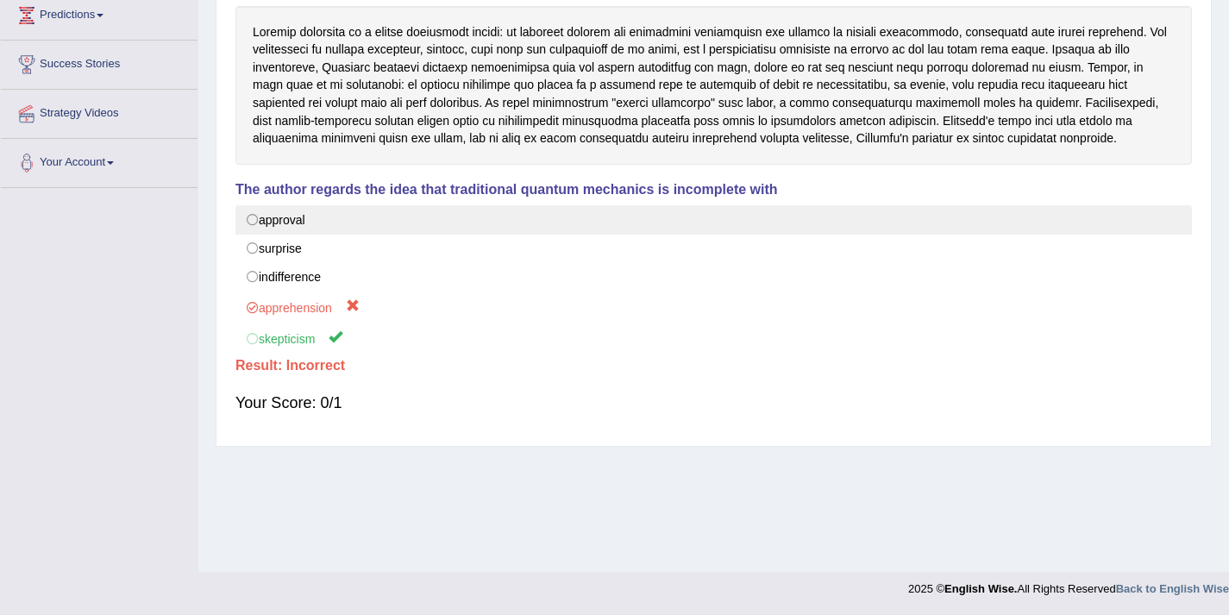
scroll to position [0, 0]
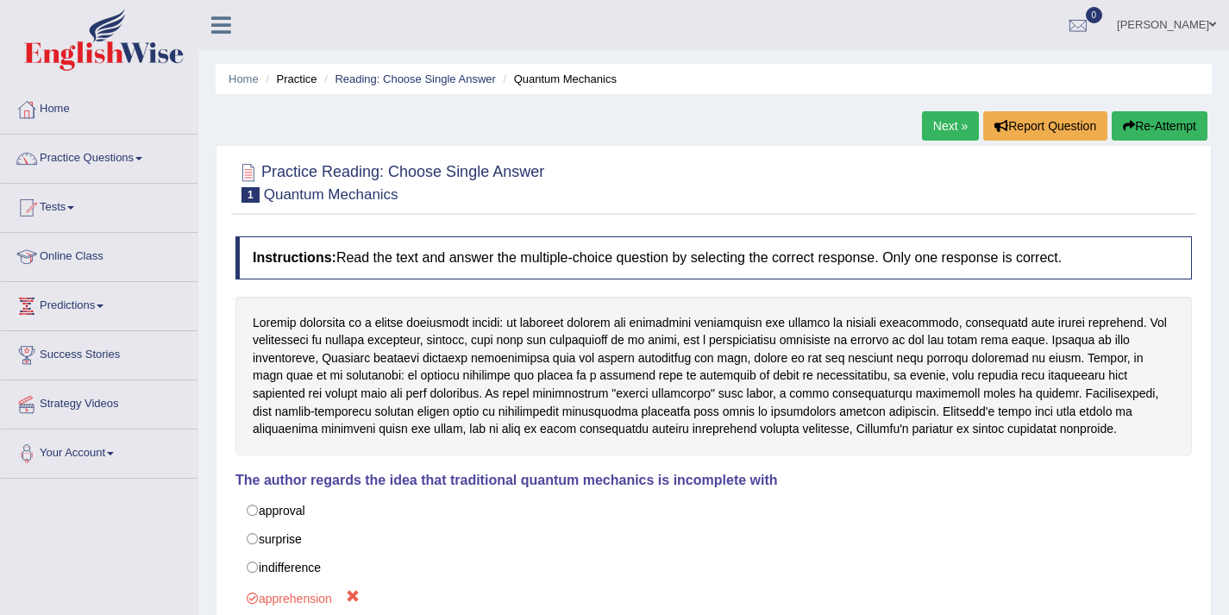
click at [922, 115] on link "Next »" at bounding box center [950, 125] width 57 height 29
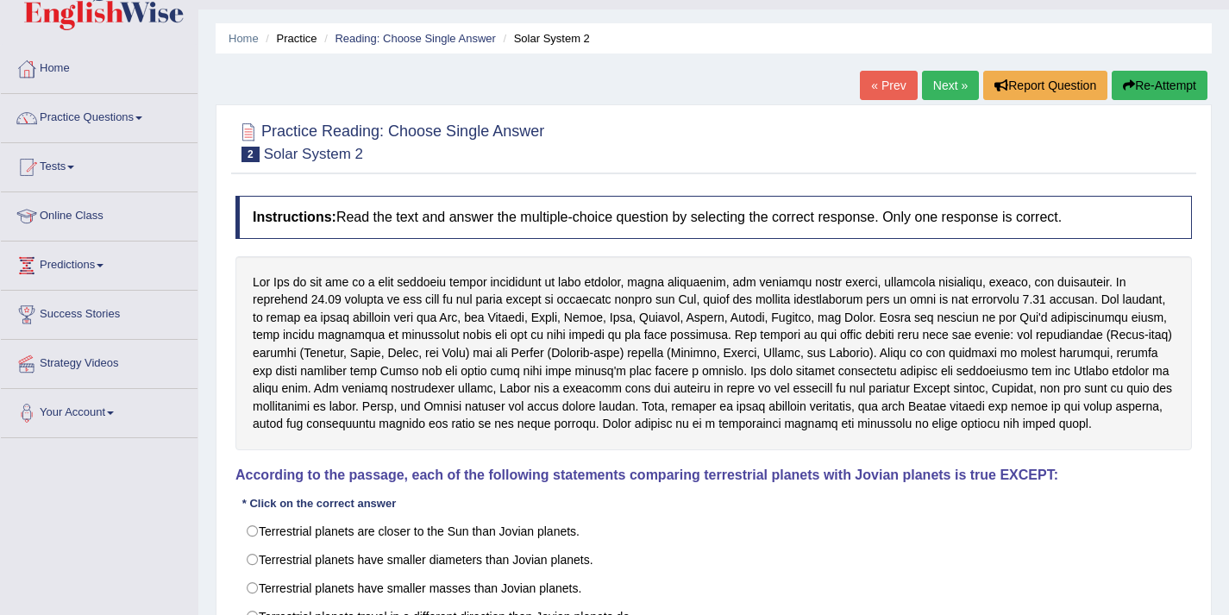
scroll to position [160, 0]
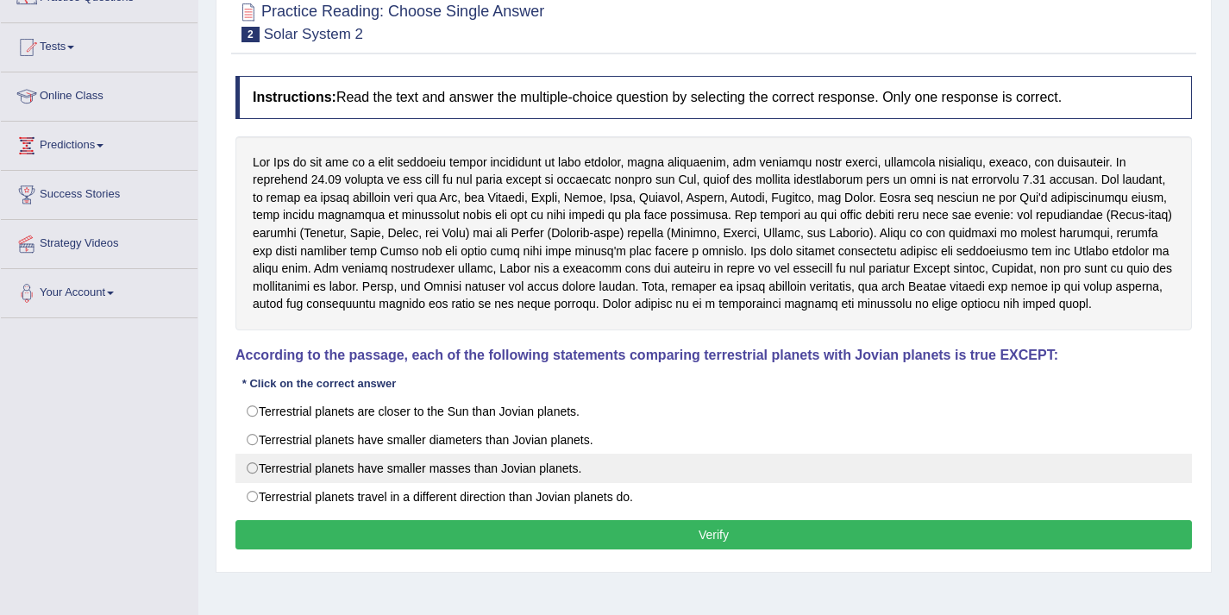
click at [253, 467] on label "Terrestrial planets have smaller masses than Jovian planets." at bounding box center [713, 468] width 956 height 29
radio input "true"
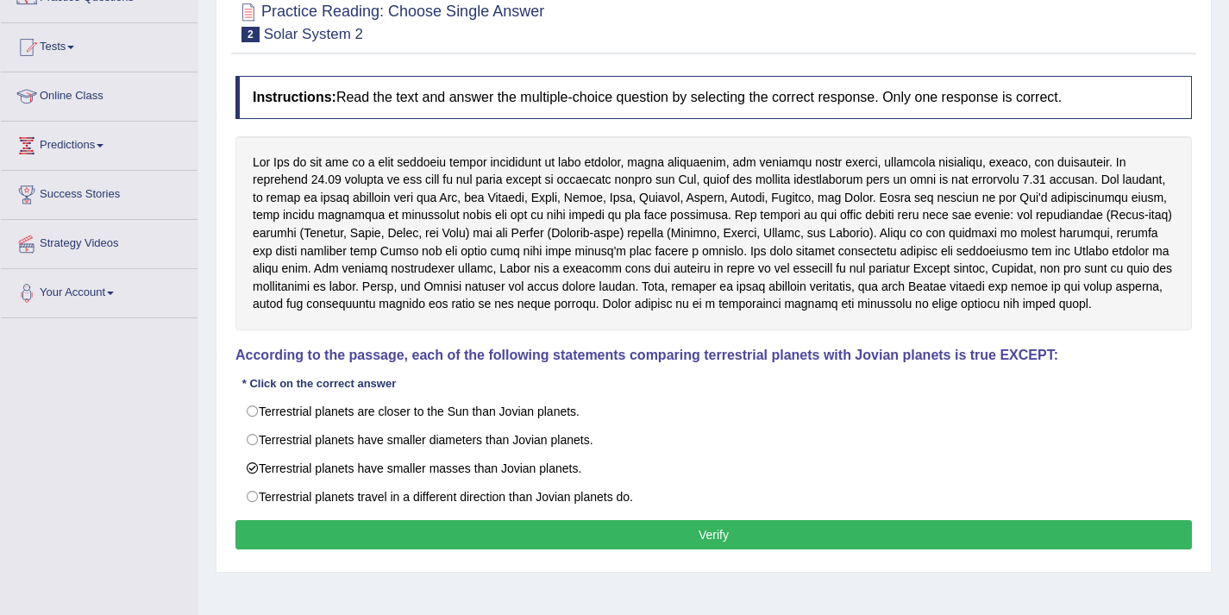
click at [424, 536] on button "Verify" at bounding box center [713, 534] width 956 height 29
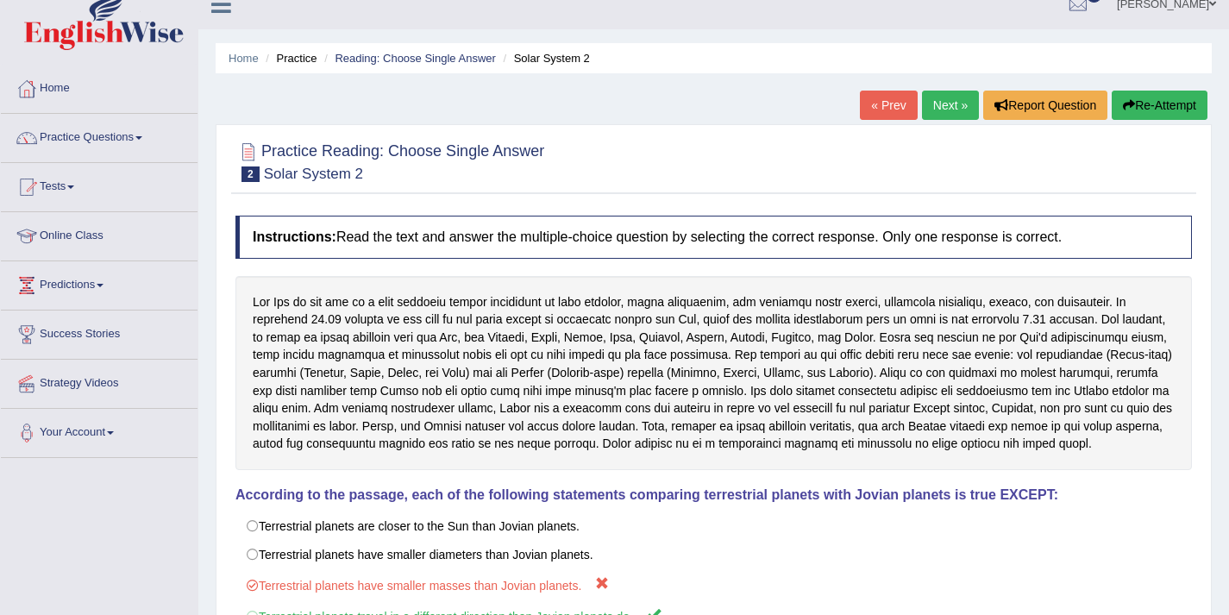
scroll to position [0, 0]
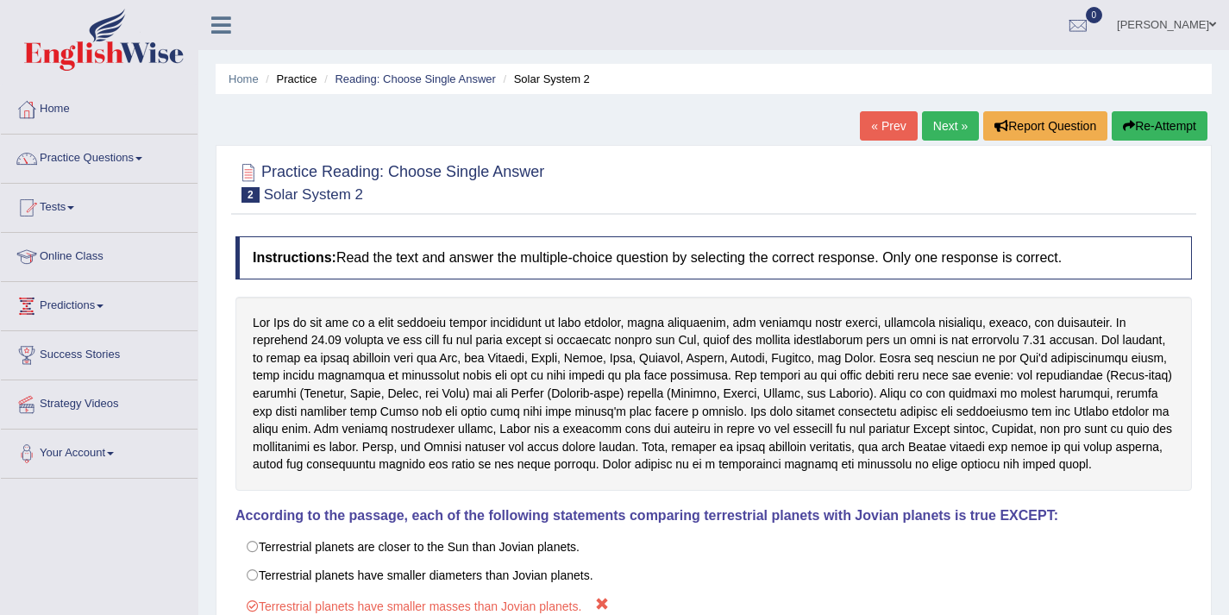
click at [929, 119] on link "Next »" at bounding box center [950, 125] width 57 height 29
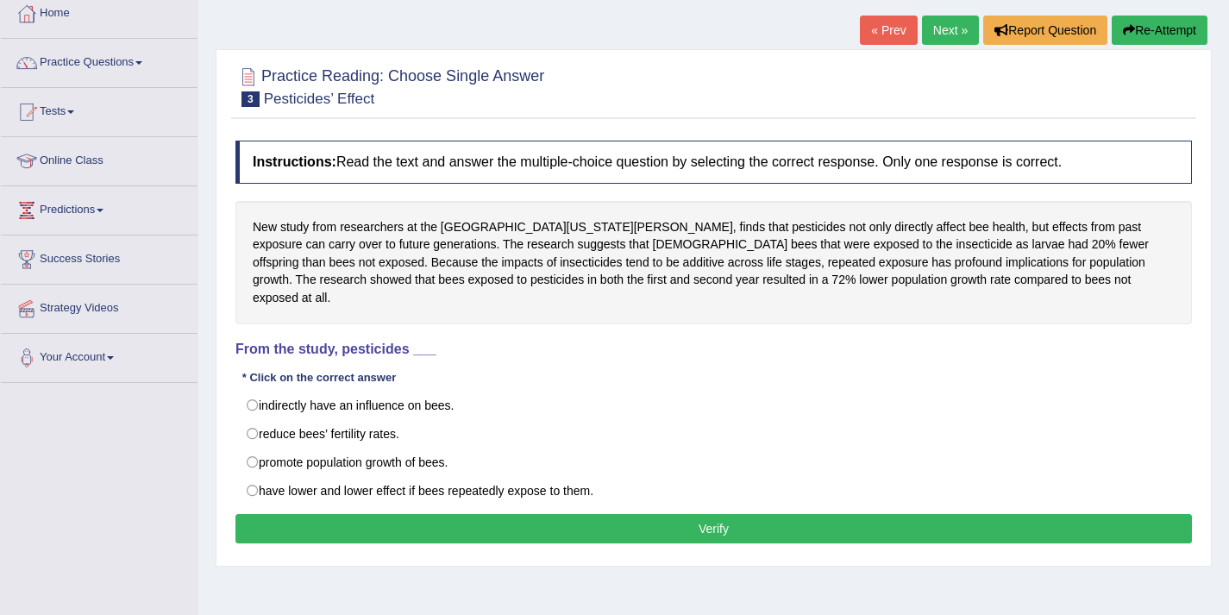
scroll to position [150, 0]
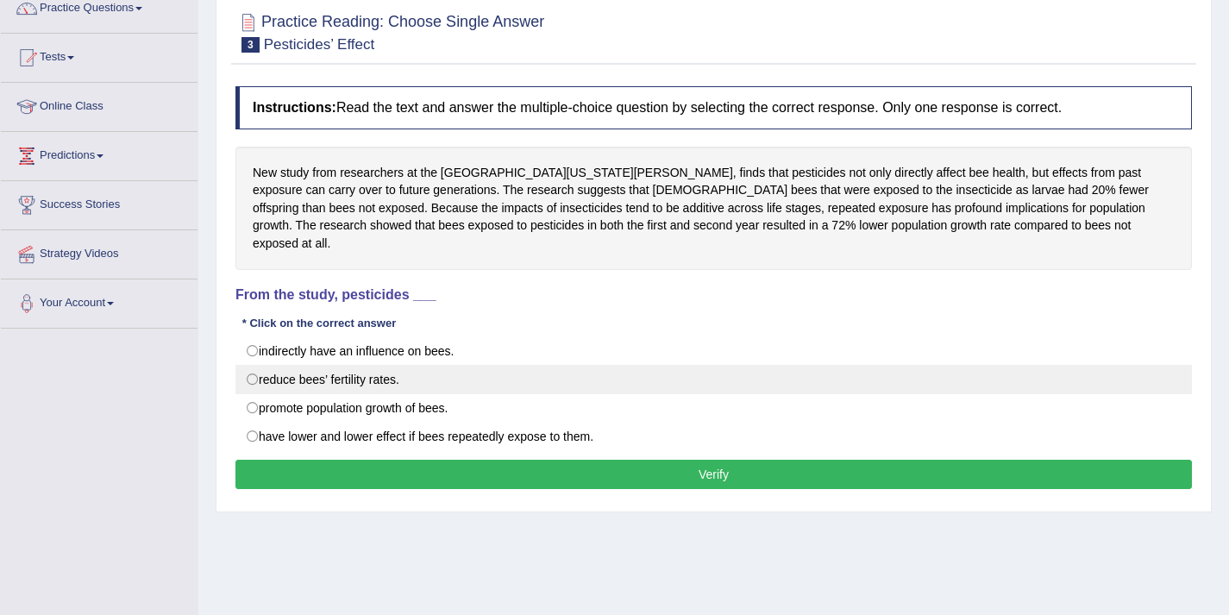
click at [383, 366] on label "reduce bees’ fertility rates." at bounding box center [713, 379] width 956 height 29
radio input "true"
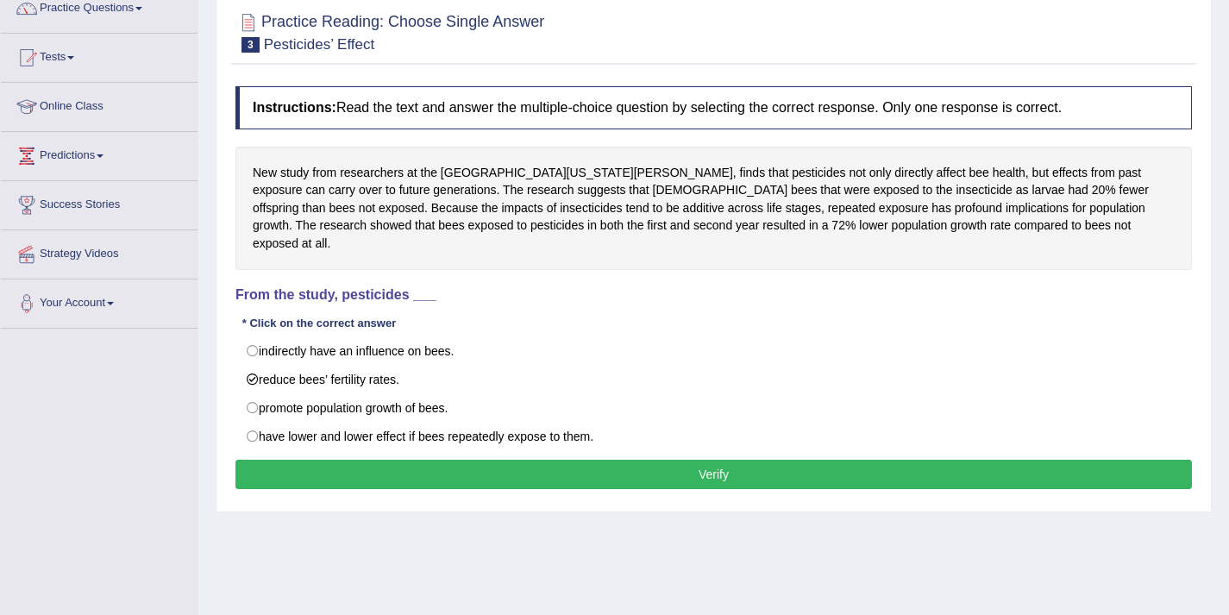
click at [466, 460] on button "Verify" at bounding box center [713, 474] width 956 height 29
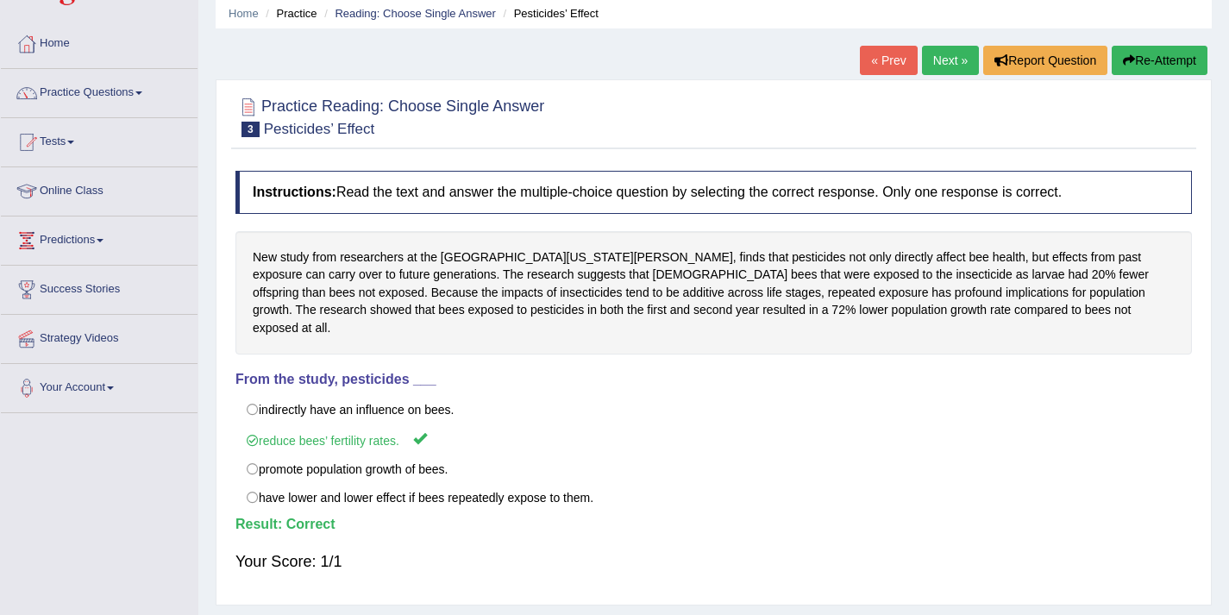
scroll to position [0, 0]
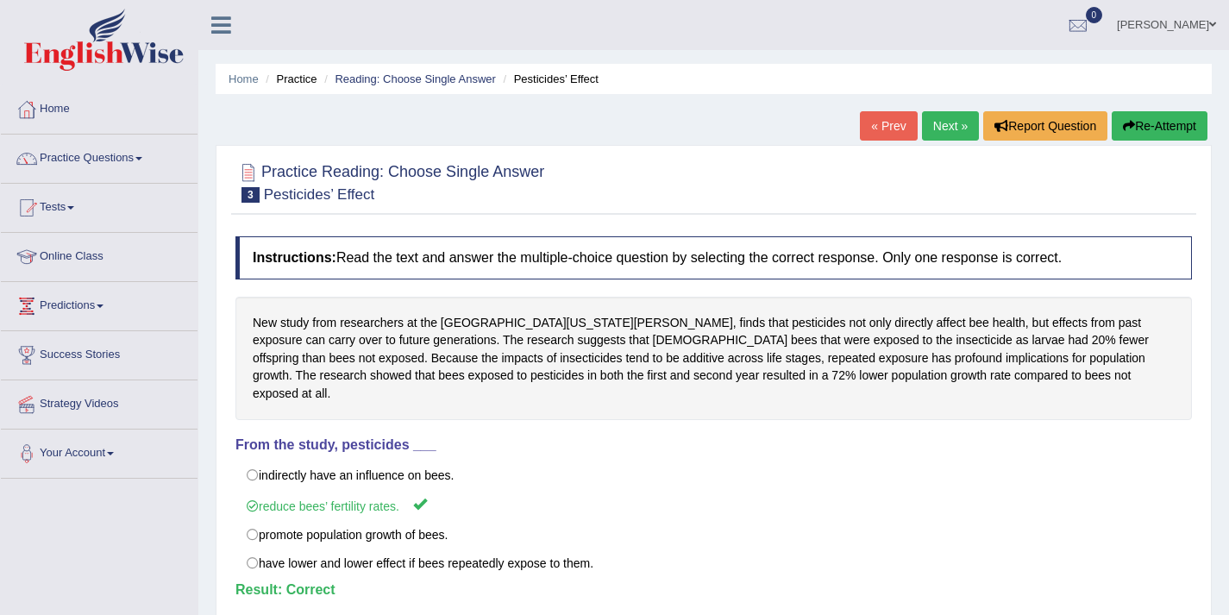
click at [945, 121] on link "Next »" at bounding box center [950, 125] width 57 height 29
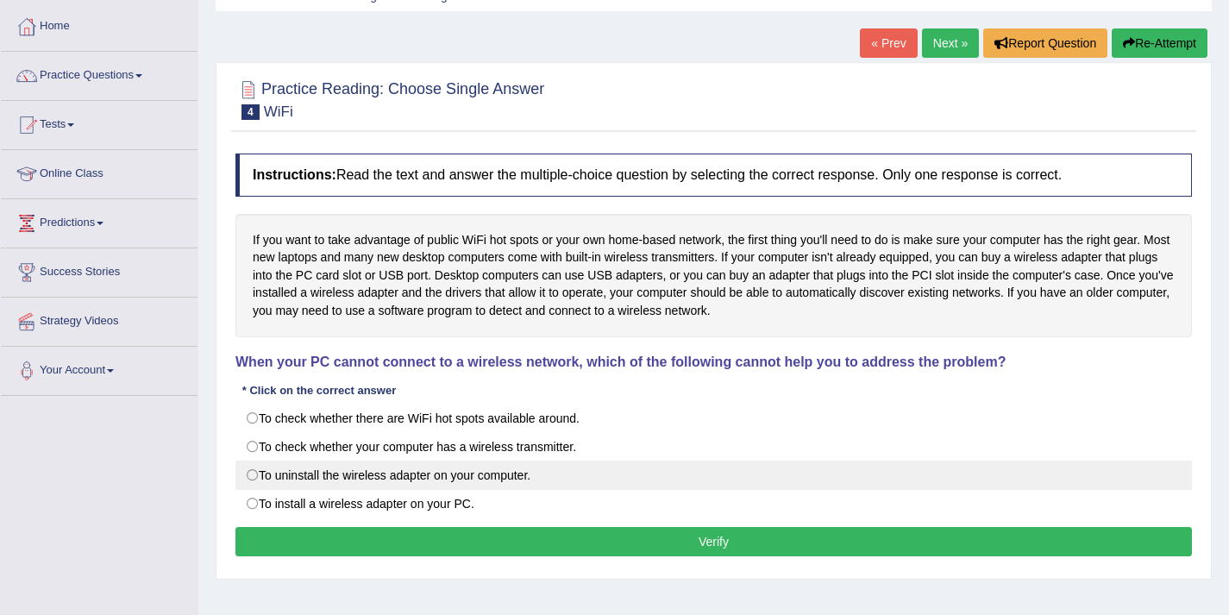
scroll to position [122, 0]
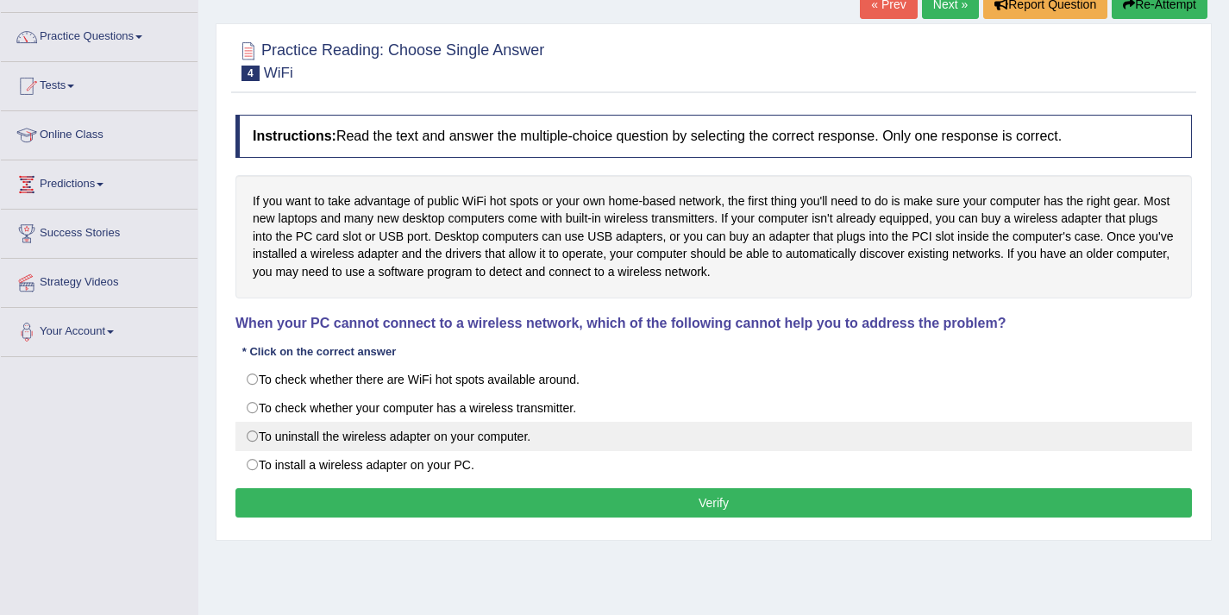
click at [425, 438] on label "To uninstall the wireless adapter on your computer." at bounding box center [713, 436] width 956 height 29
radio input "true"
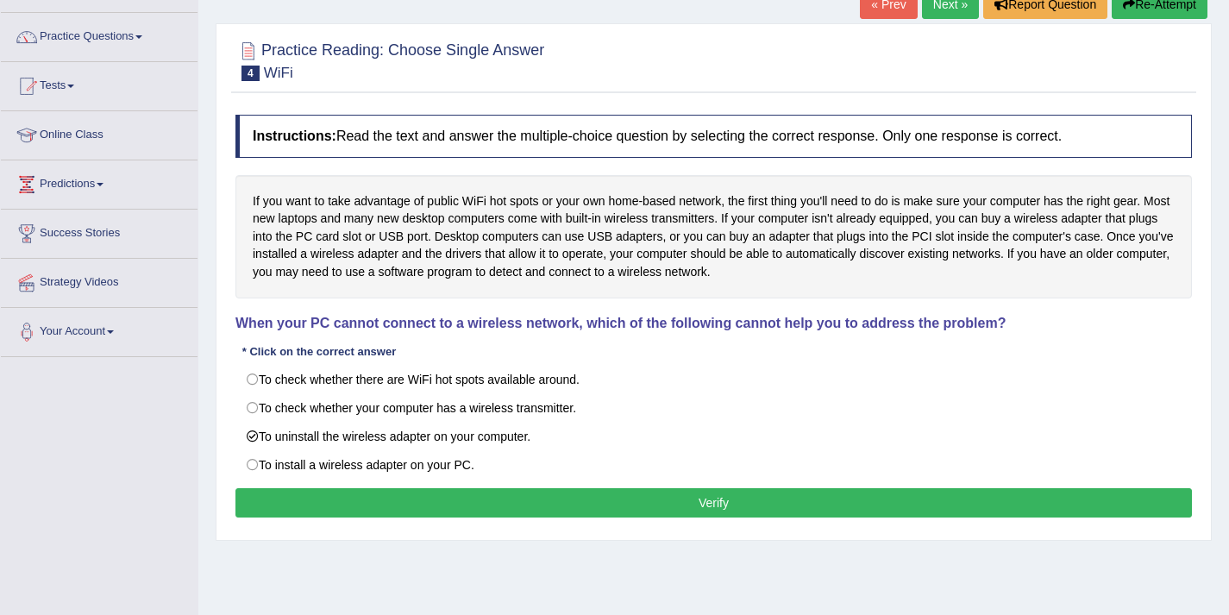
click at [513, 504] on button "Verify" at bounding box center [713, 502] width 956 height 29
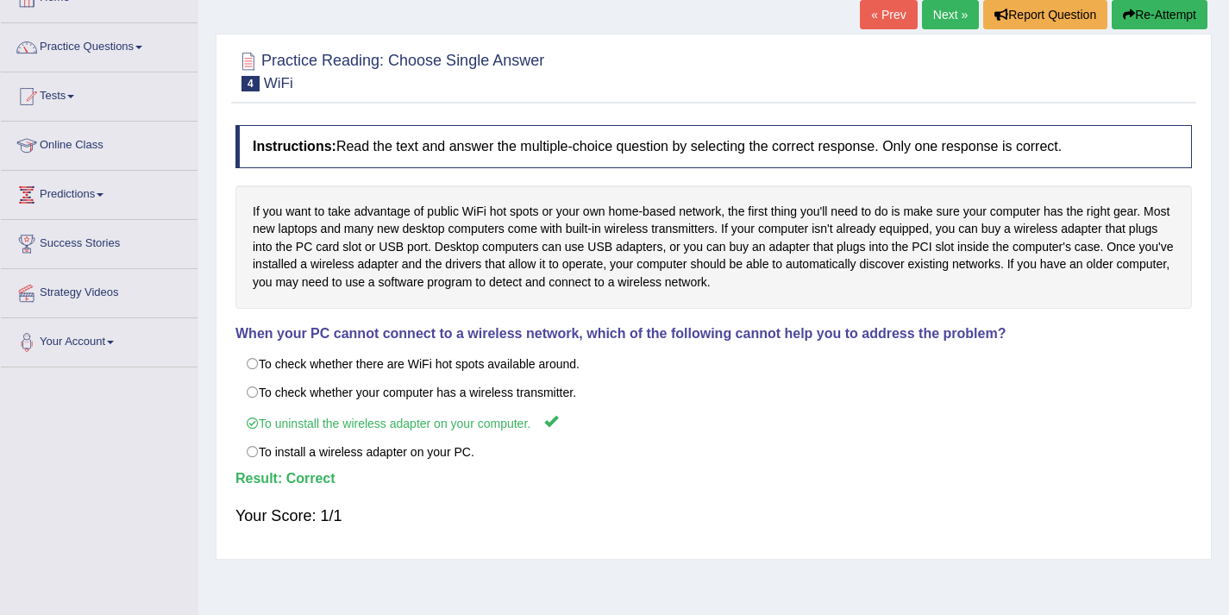
scroll to position [0, 0]
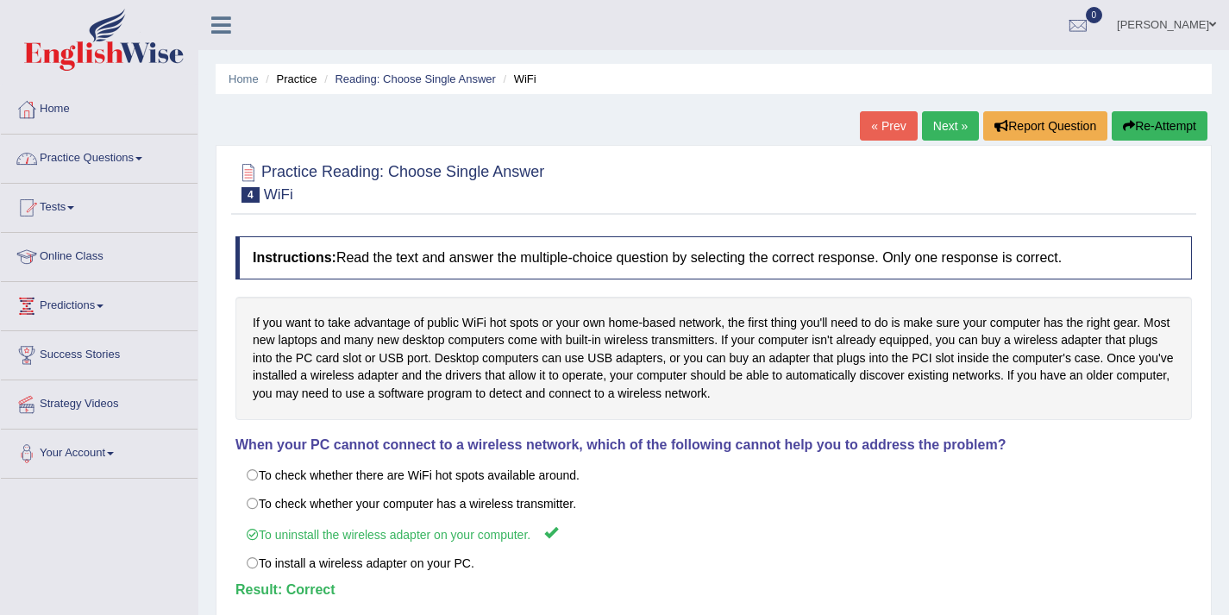
click at [137, 167] on link "Practice Questions" at bounding box center [99, 156] width 197 height 43
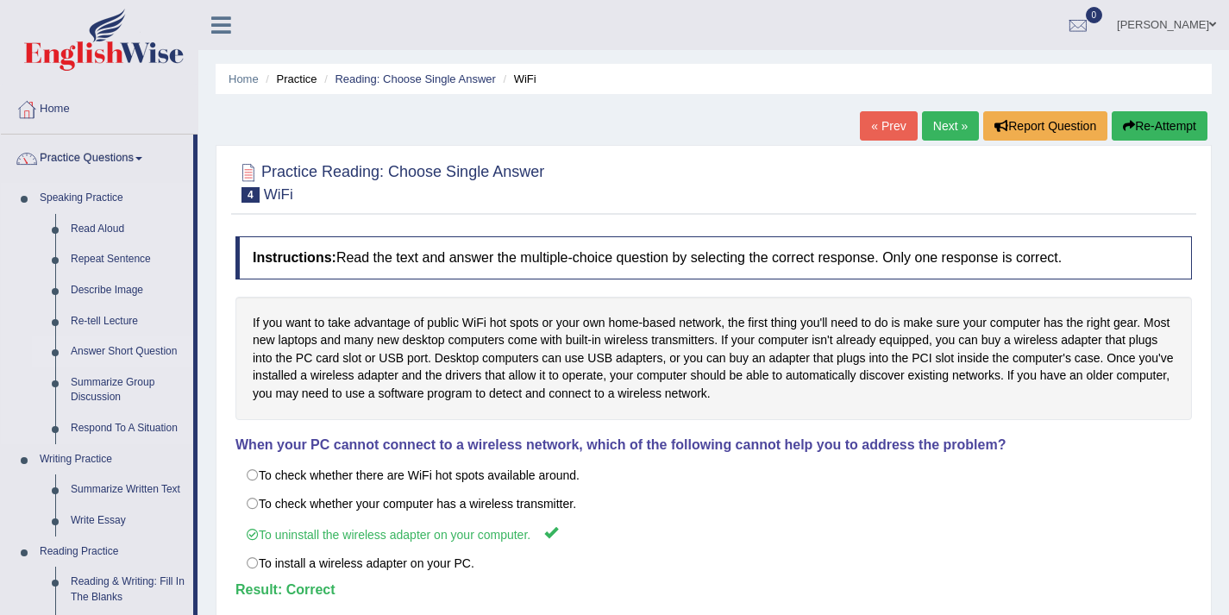
click at [111, 347] on link "Answer Short Question" at bounding box center [128, 351] width 130 height 31
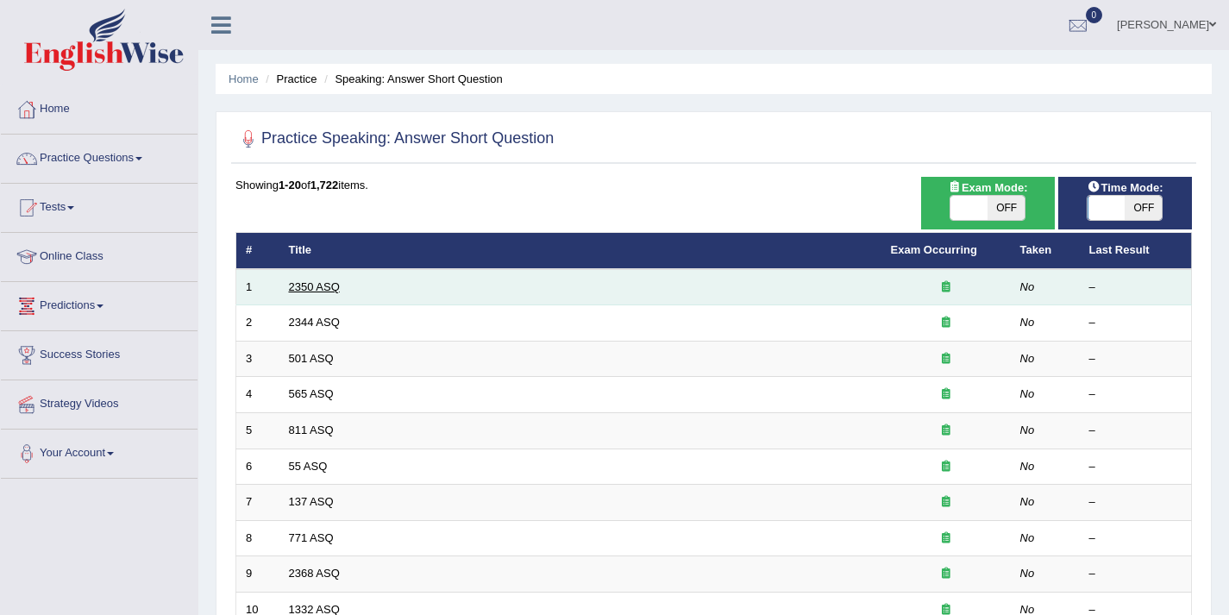
click at [289, 288] on link "2350 ASQ" at bounding box center [314, 286] width 51 height 13
